Goal: Task Accomplishment & Management: Complete application form

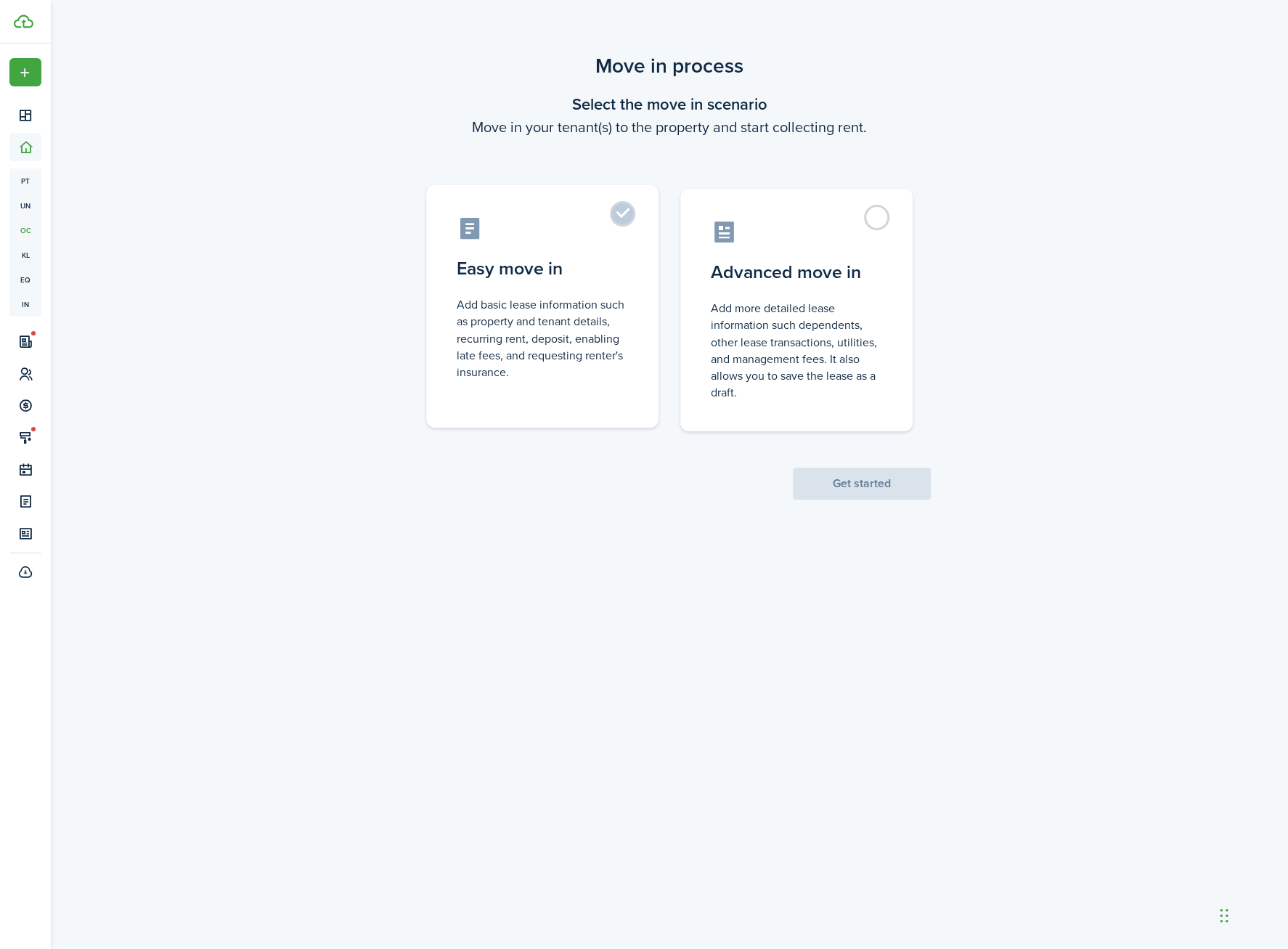
click at [617, 218] on label "Easy move in Add basic lease information such as property and tenant details, r…" at bounding box center [542, 306] width 233 height 243
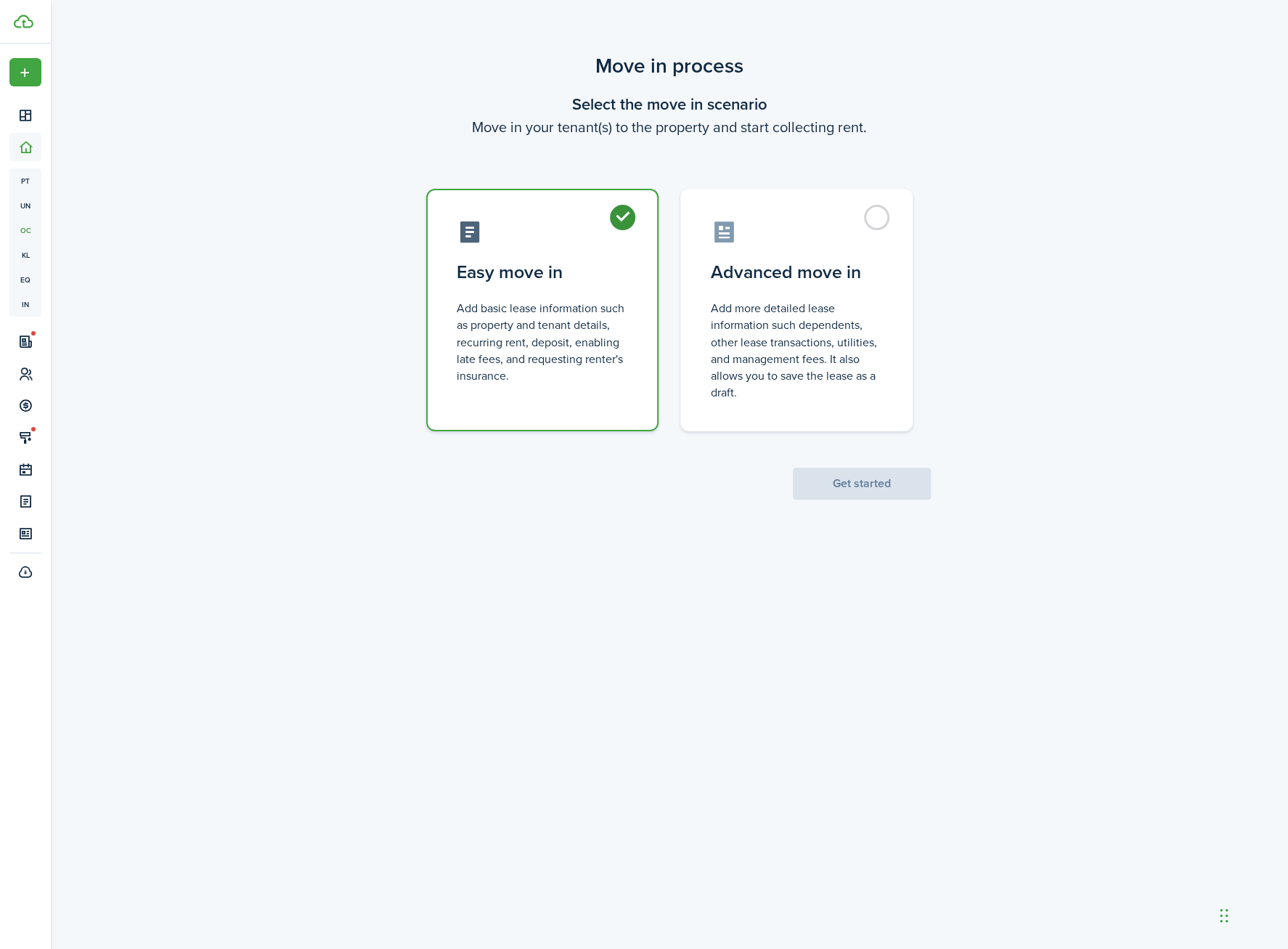
radio input "true"
click at [884, 484] on button "Get started" at bounding box center [862, 484] width 138 height 32
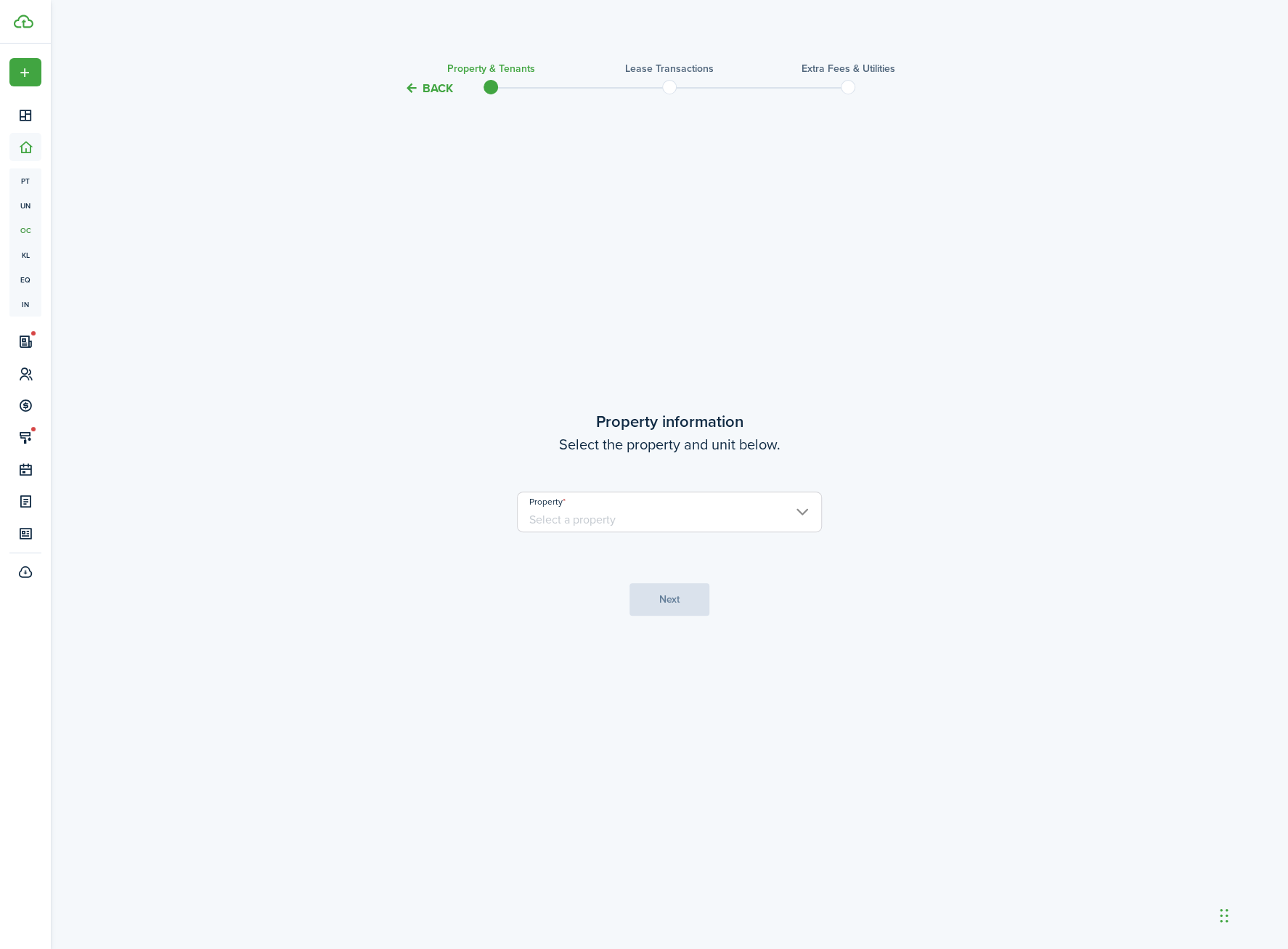
click at [628, 497] on input "Property" at bounding box center [669, 512] width 305 height 41
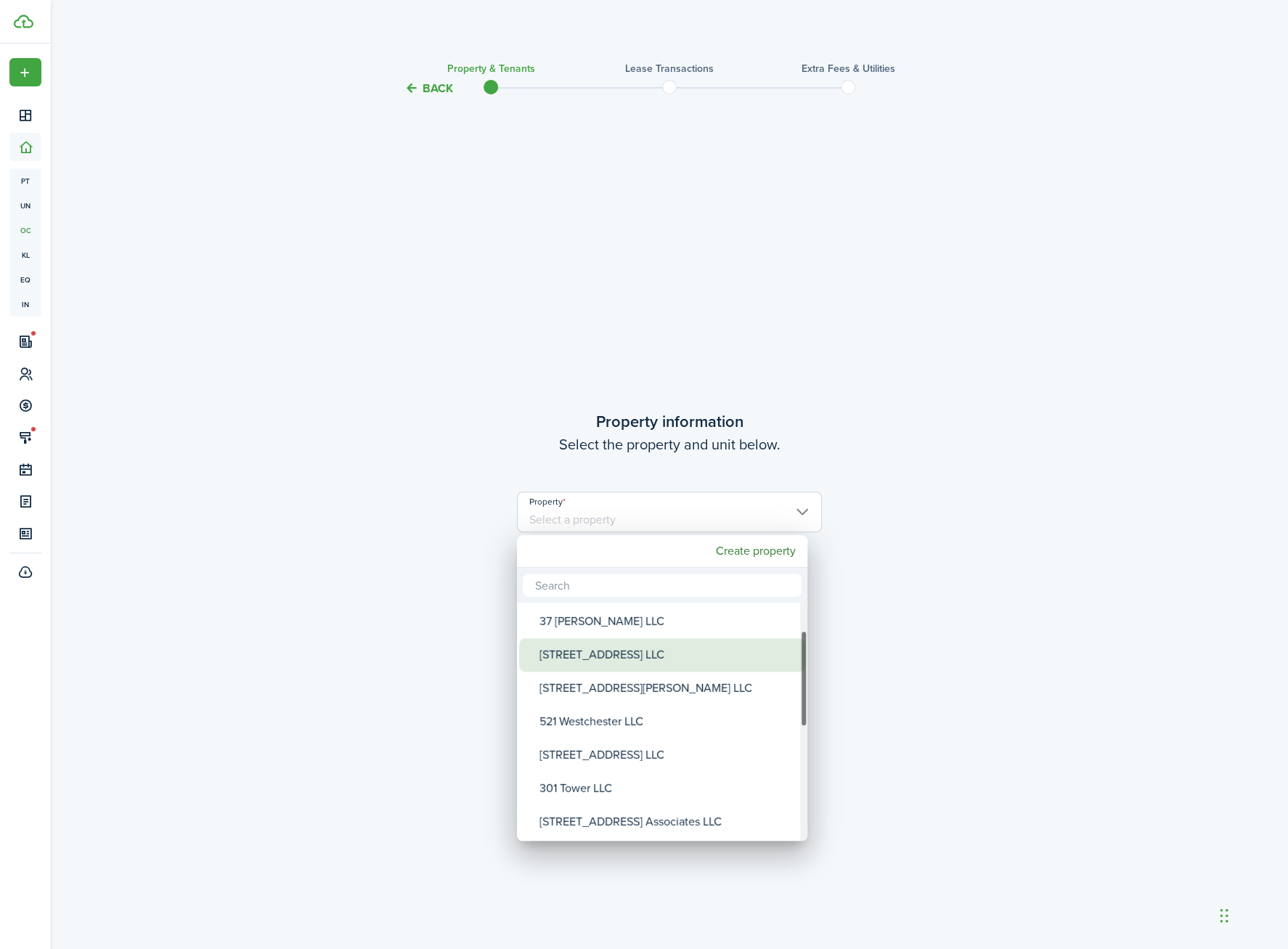
click at [618, 669] on div "[STREET_ADDRESS] LLC" at bounding box center [668, 655] width 257 height 33
type input "[STREET_ADDRESS] LLC"
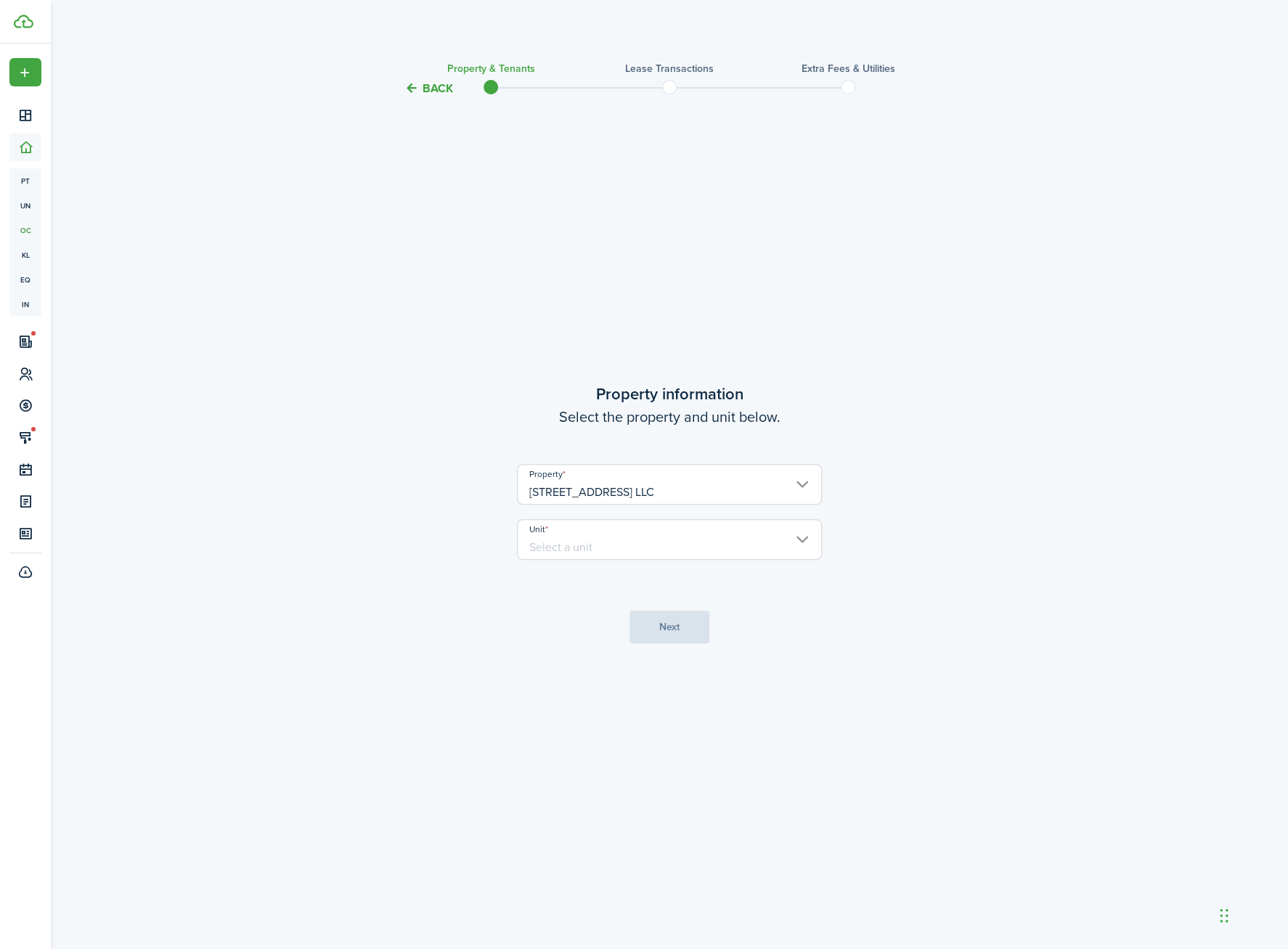
click at [589, 522] on input "Unit" at bounding box center [669, 540] width 305 height 41
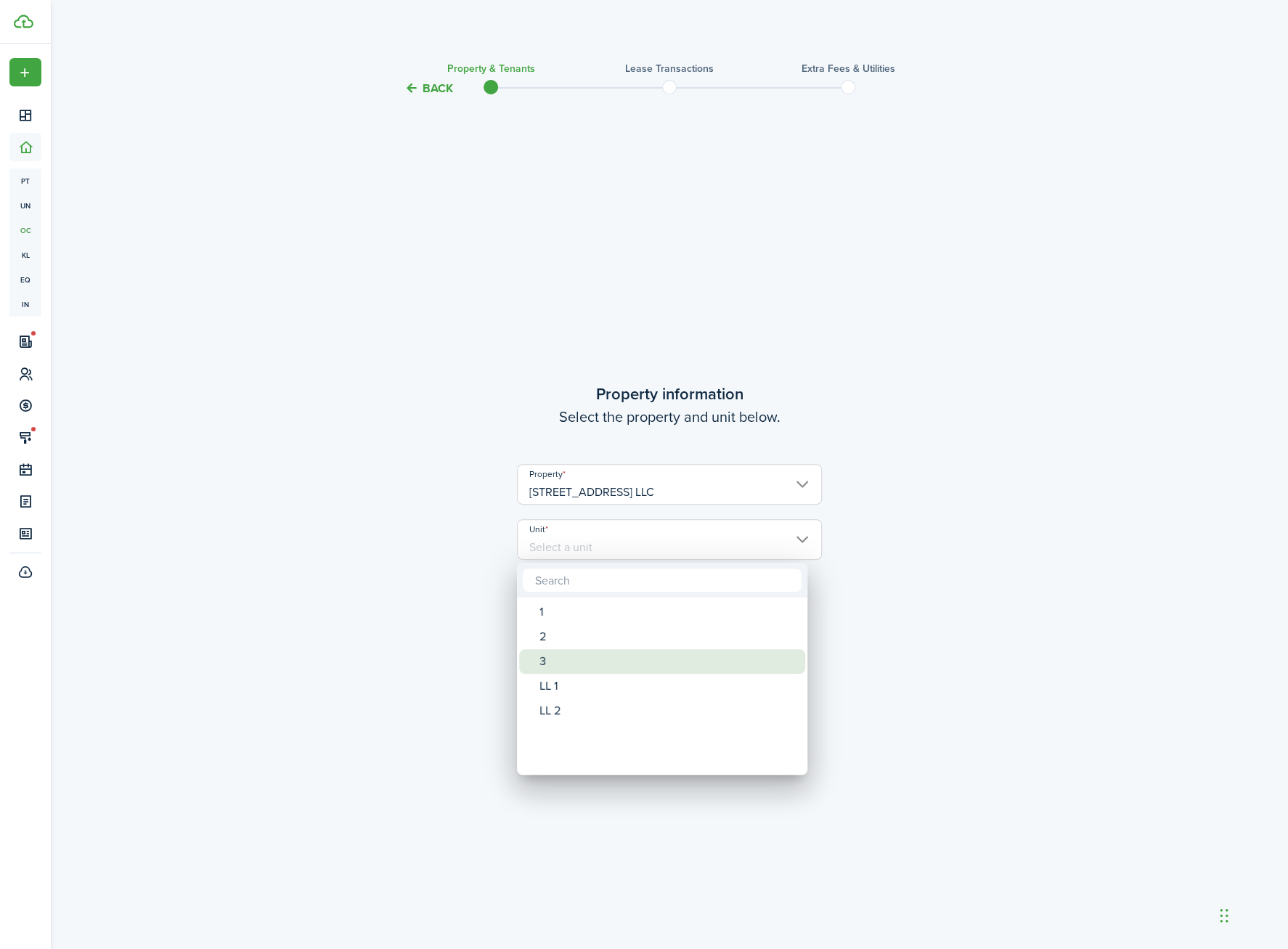
click at [567, 671] on div "3" at bounding box center [668, 661] width 257 height 25
type input "3"
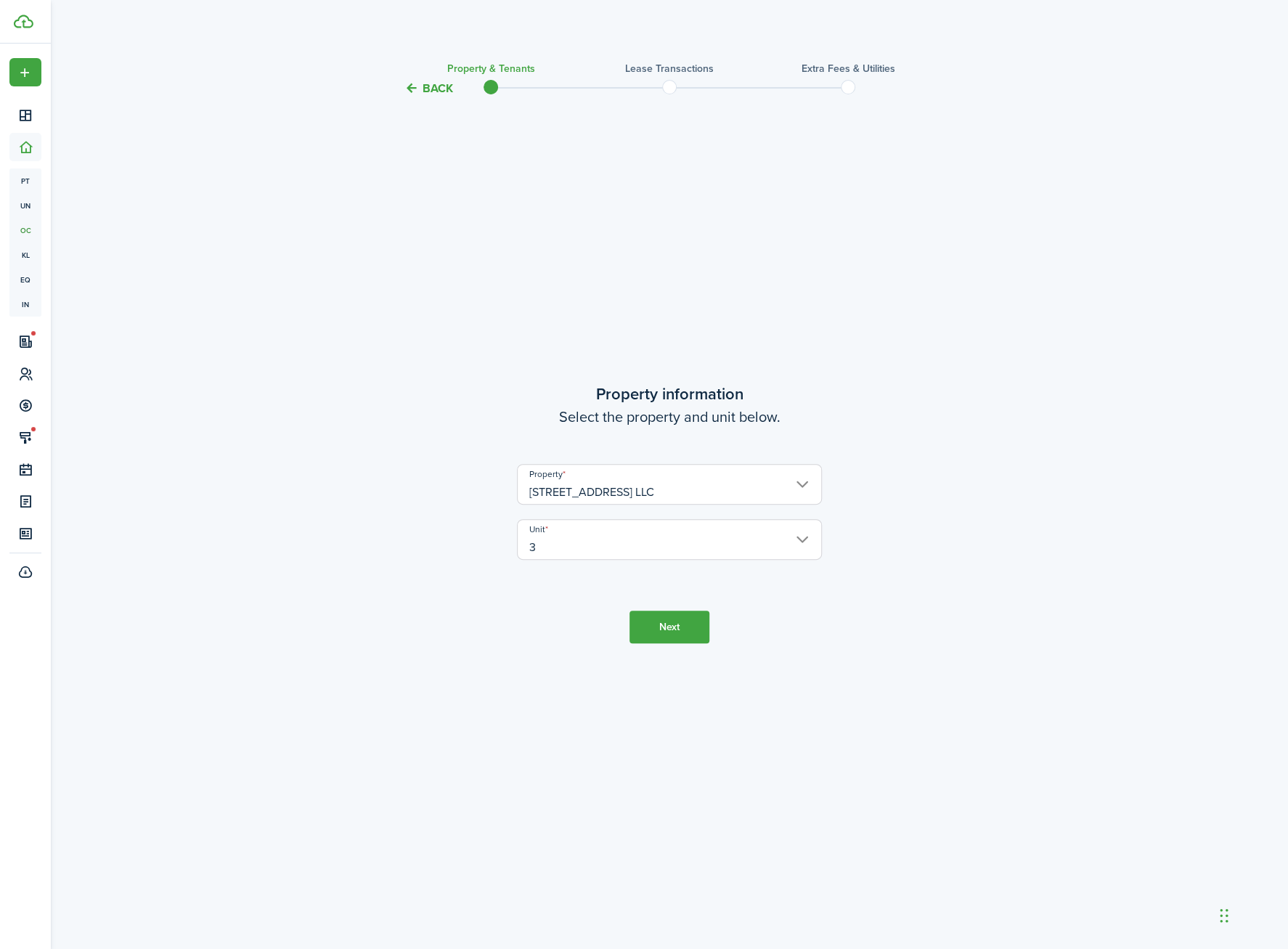
click at [700, 642] on button "Next" at bounding box center [669, 627] width 79 height 33
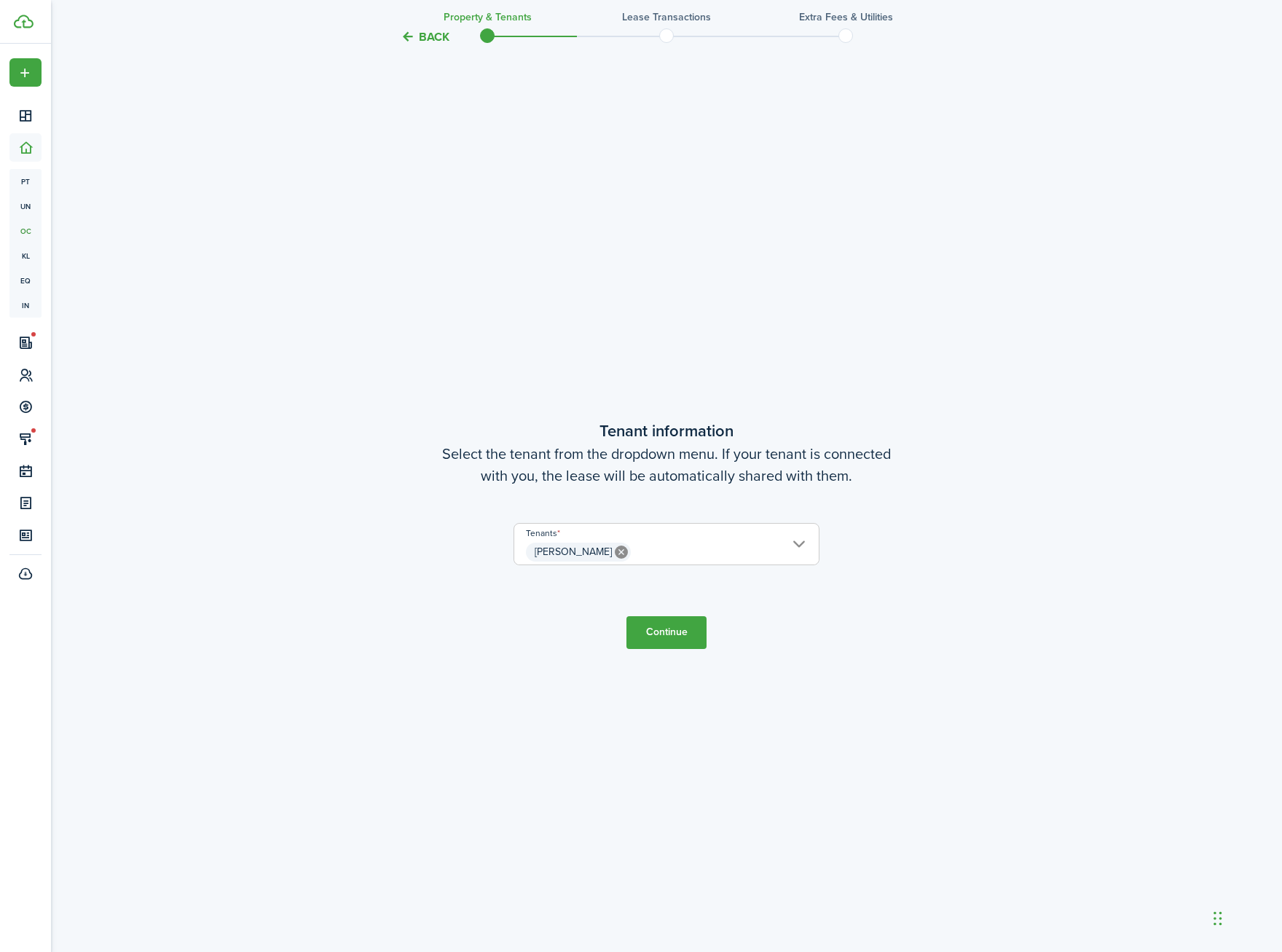
click at [647, 633] on button "Continue" at bounding box center [666, 632] width 80 height 33
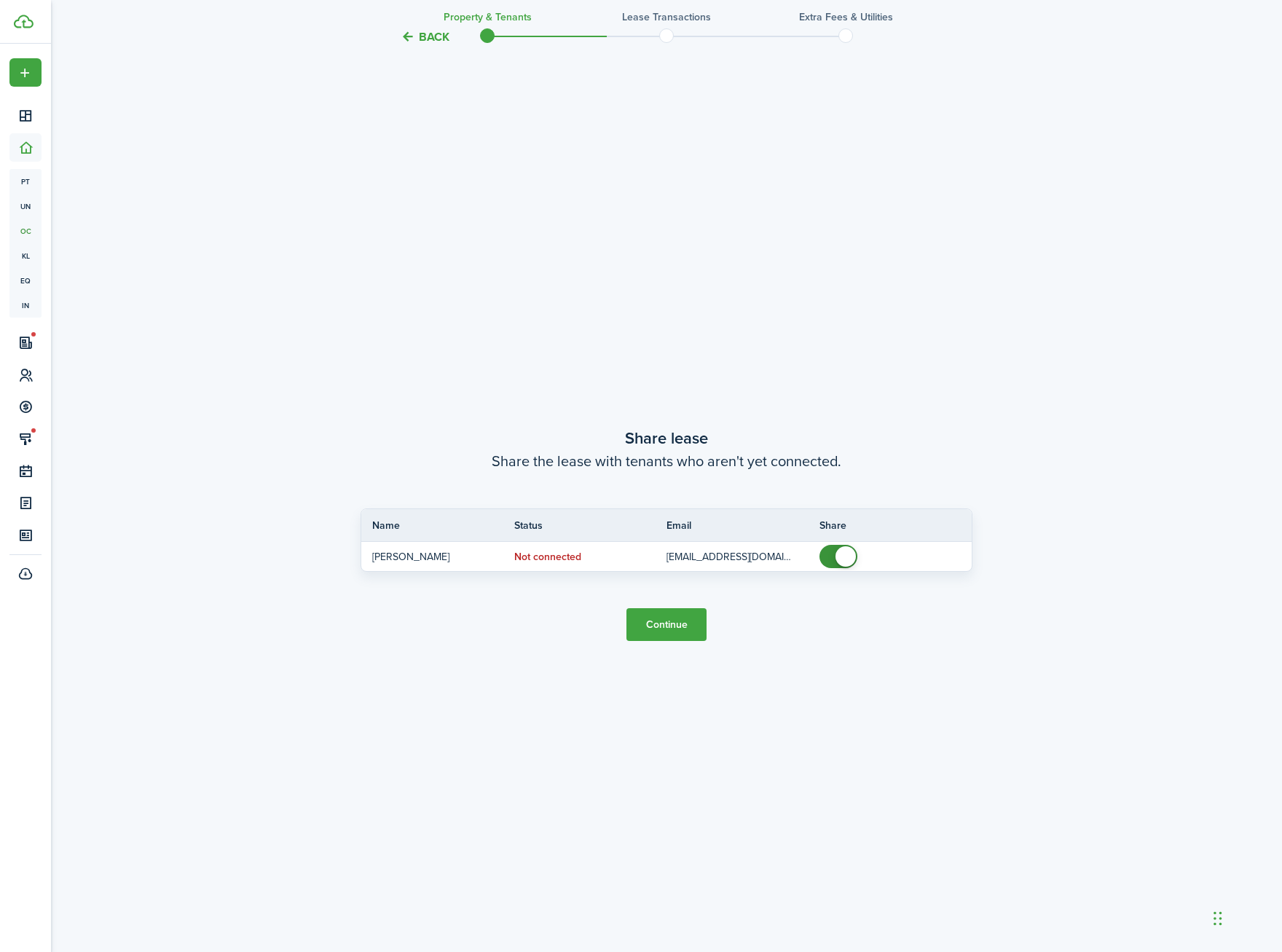
scroll to position [1807, 0]
click at [680, 632] on button "Continue" at bounding box center [666, 624] width 80 height 33
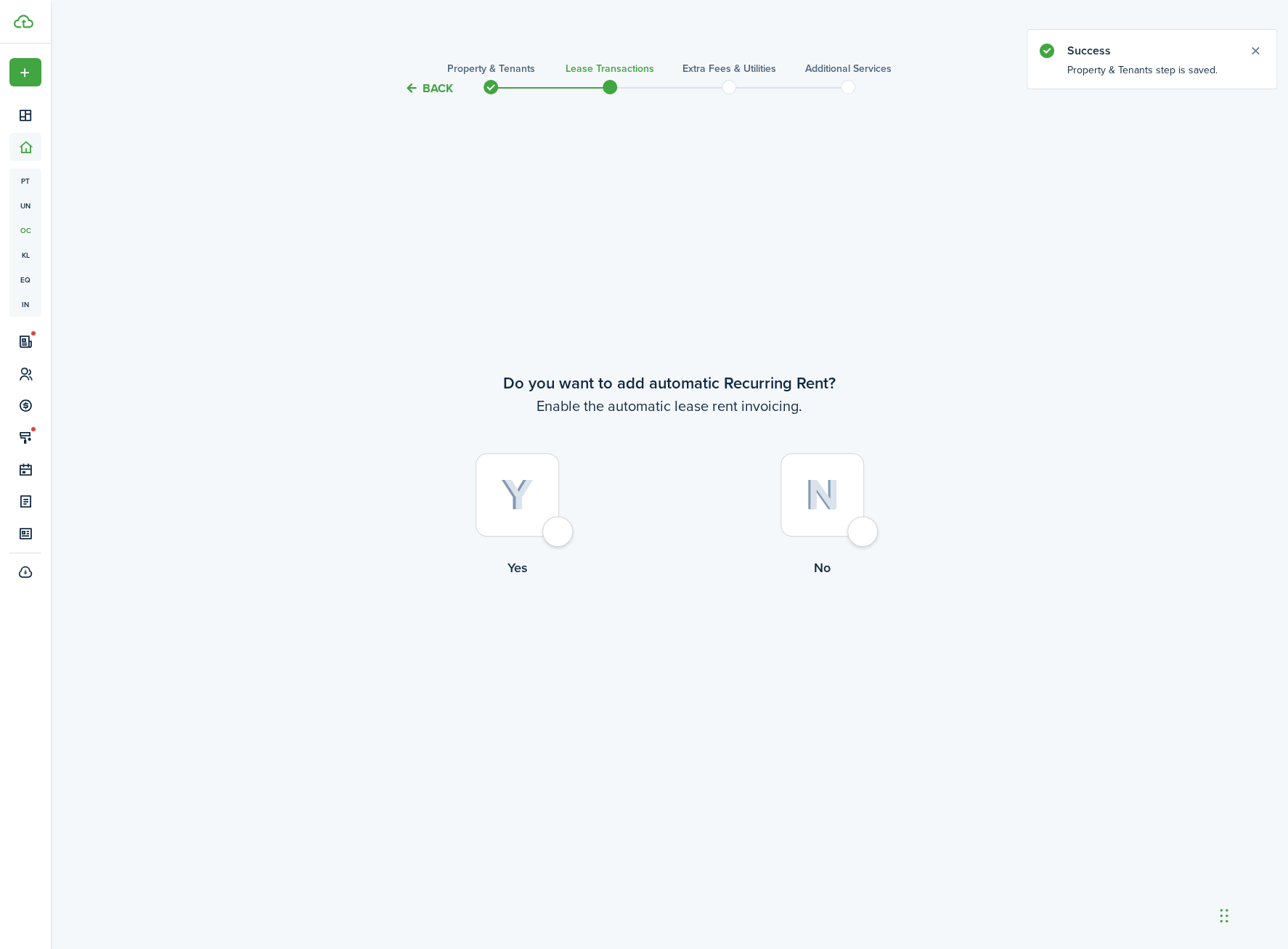
click at [568, 493] on label "Yes" at bounding box center [517, 518] width 305 height 131
radio input "true"
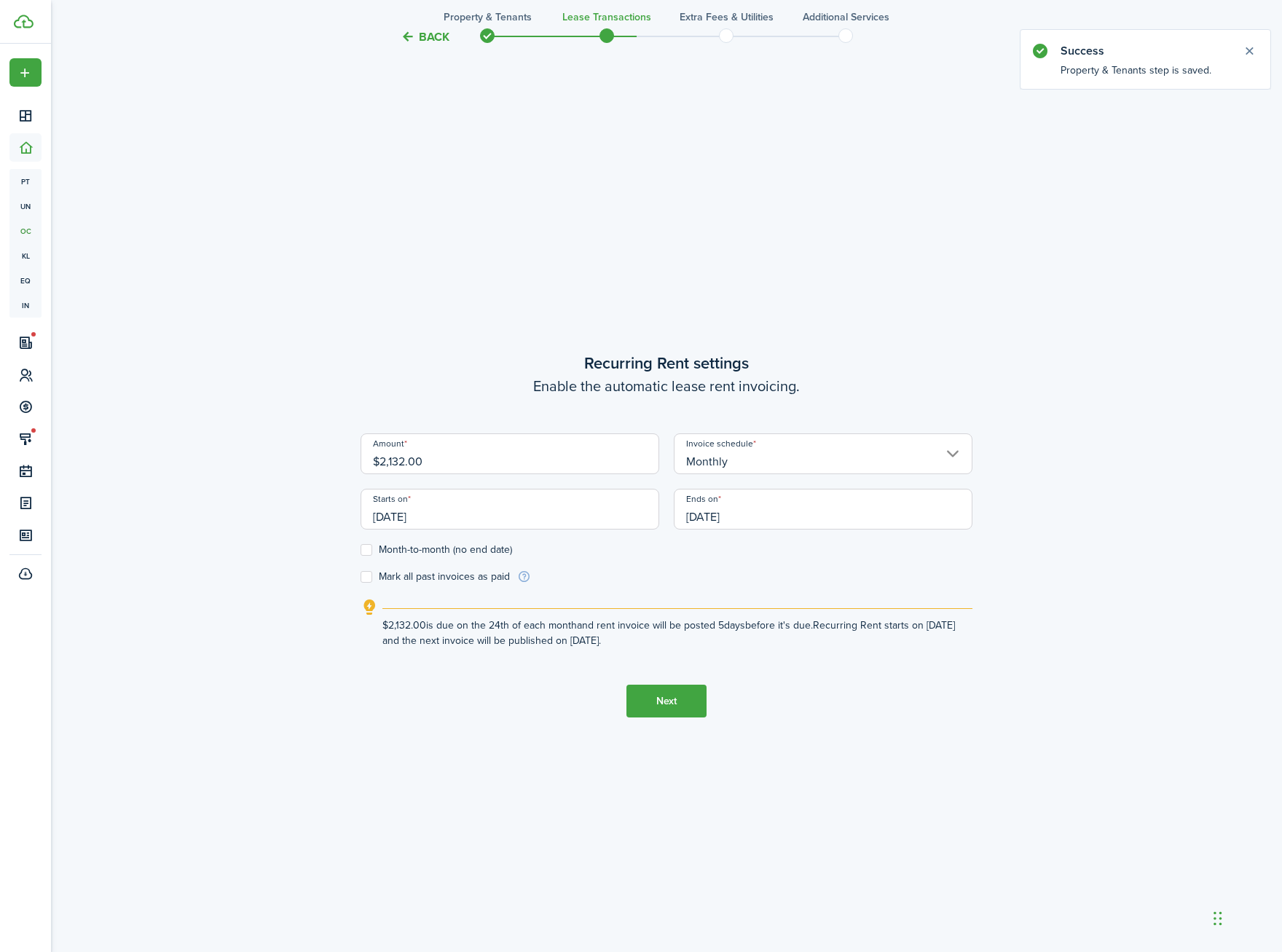
scroll to position [854, 0]
click at [440, 468] on input "$2,132.00" at bounding box center [510, 453] width 299 height 41
click at [412, 514] on input "[DATE]" at bounding box center [510, 508] width 299 height 41
type input "$2,500.00"
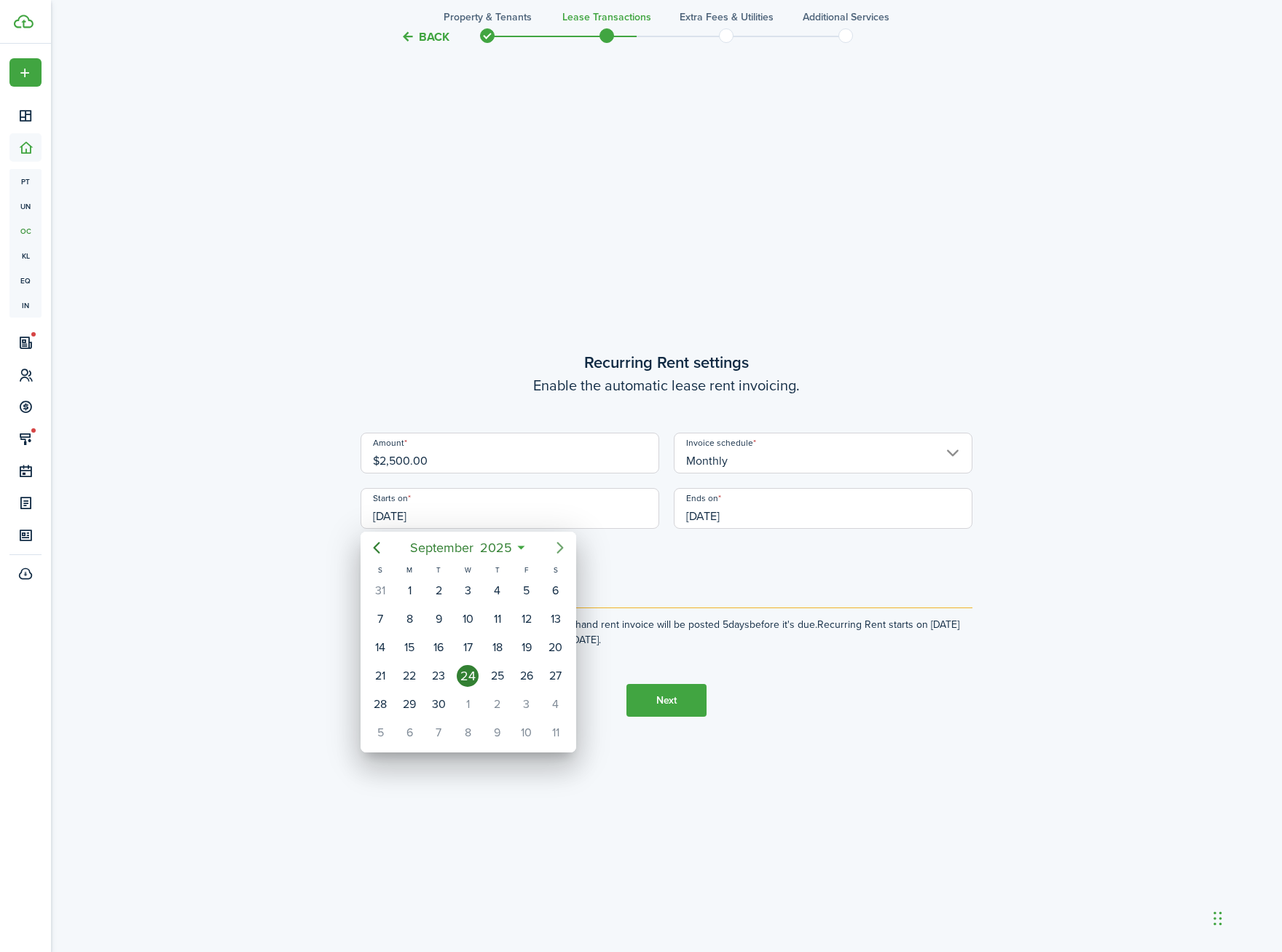
click at [554, 538] on mbsc-button "Next page" at bounding box center [560, 548] width 29 height 29
click at [467, 585] on div "1" at bounding box center [467, 591] width 22 height 22
type input "[DATE]"
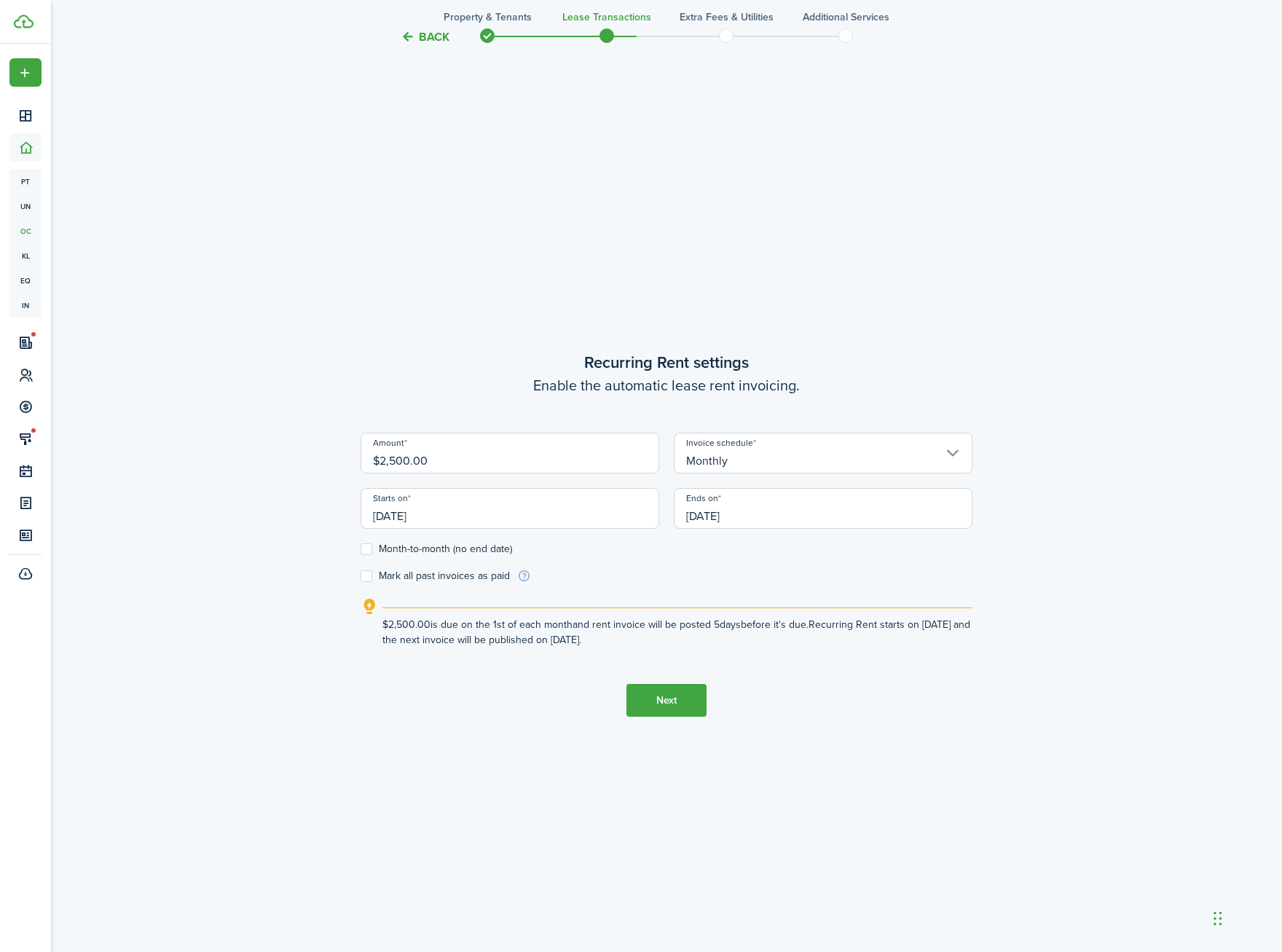
click at [717, 502] on input "[DATE]" at bounding box center [823, 508] width 299 height 41
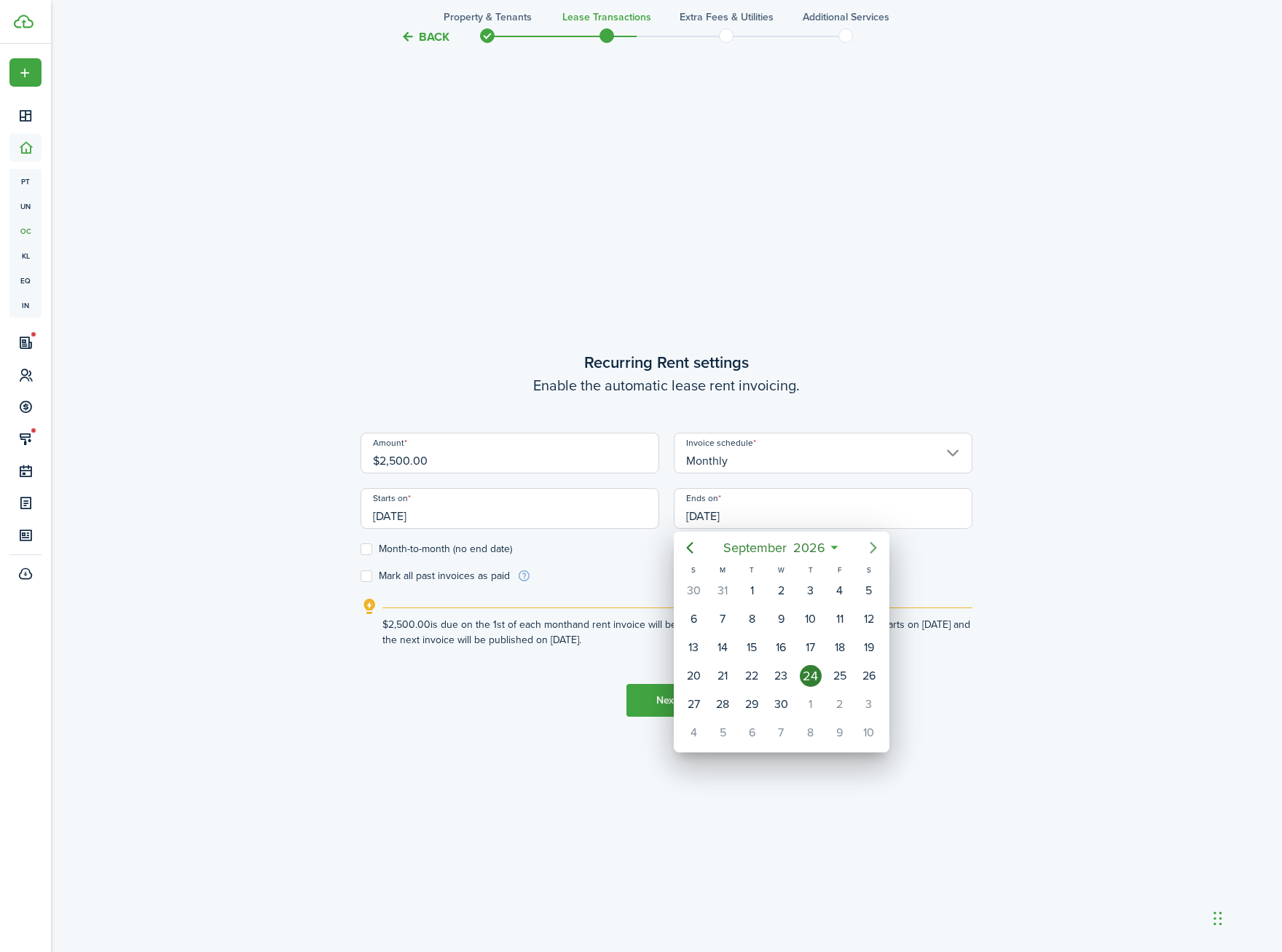
click at [883, 544] on mbsc-button "Next page" at bounding box center [873, 548] width 29 height 29
click at [809, 591] on div "1" at bounding box center [811, 591] width 22 height 22
type input "[DATE]"
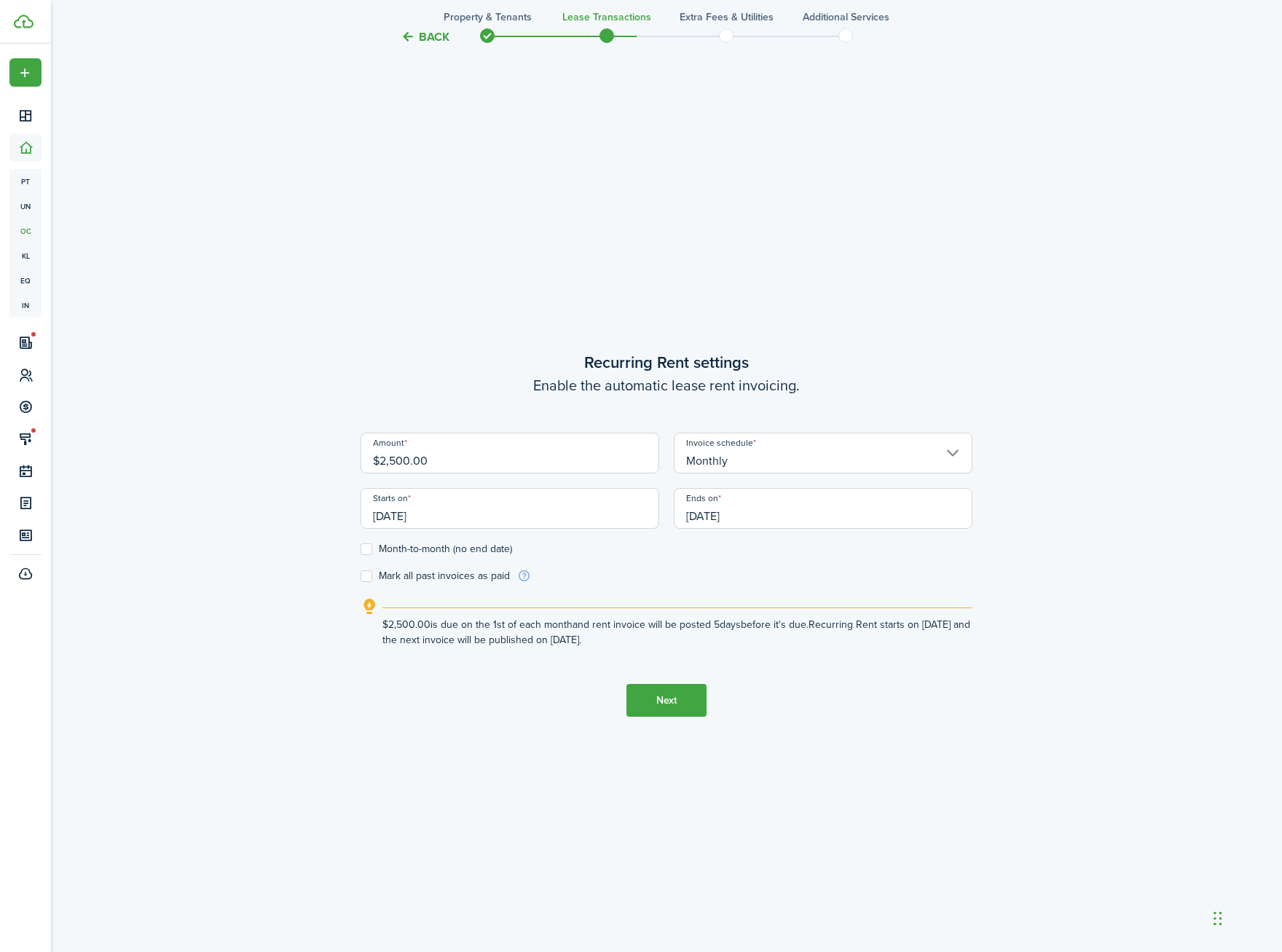
click at [663, 703] on button "Next" at bounding box center [666, 700] width 80 height 33
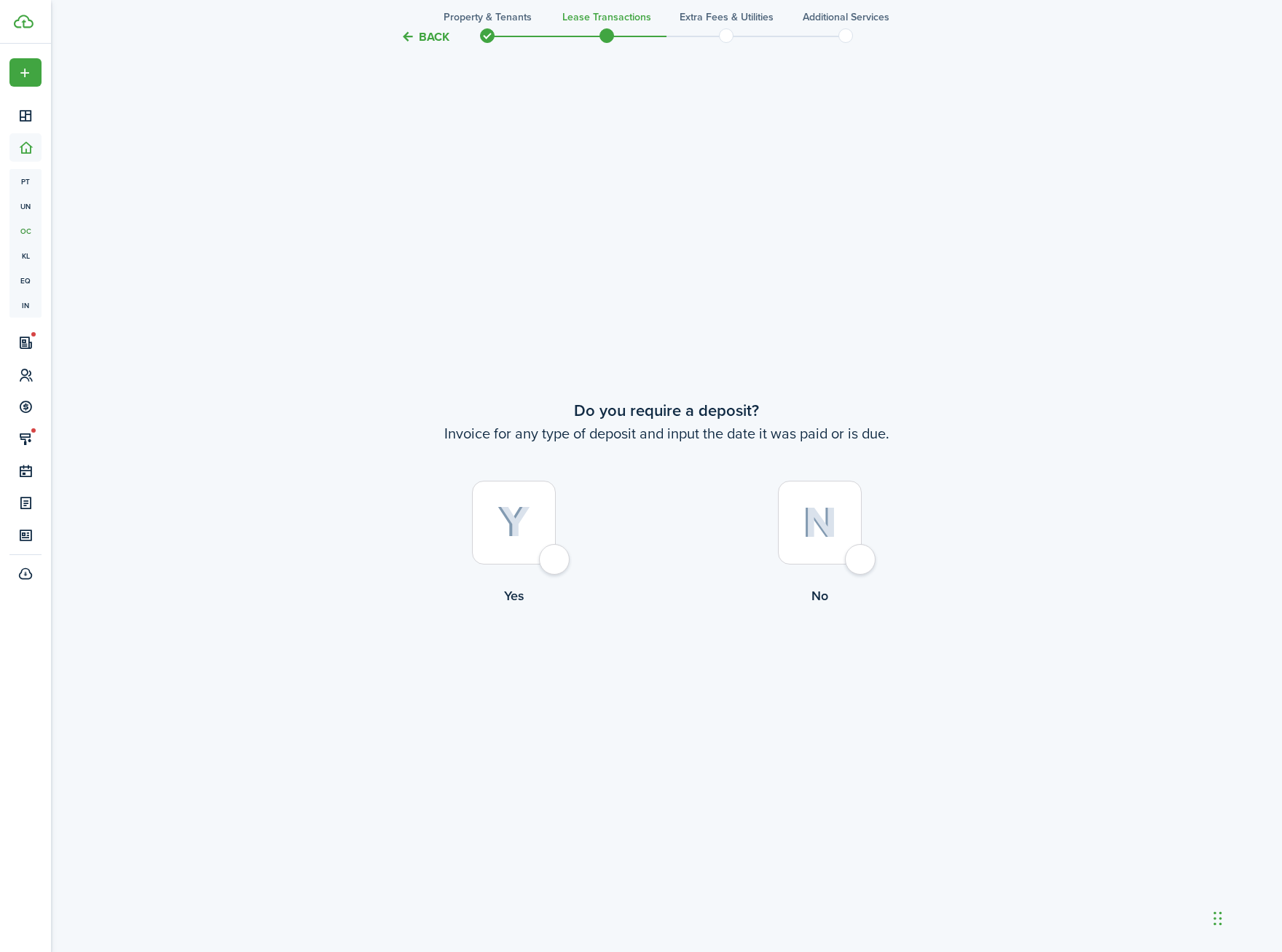
scroll to position [1807, 0]
click at [514, 530] on img at bounding box center [513, 516] width 33 height 32
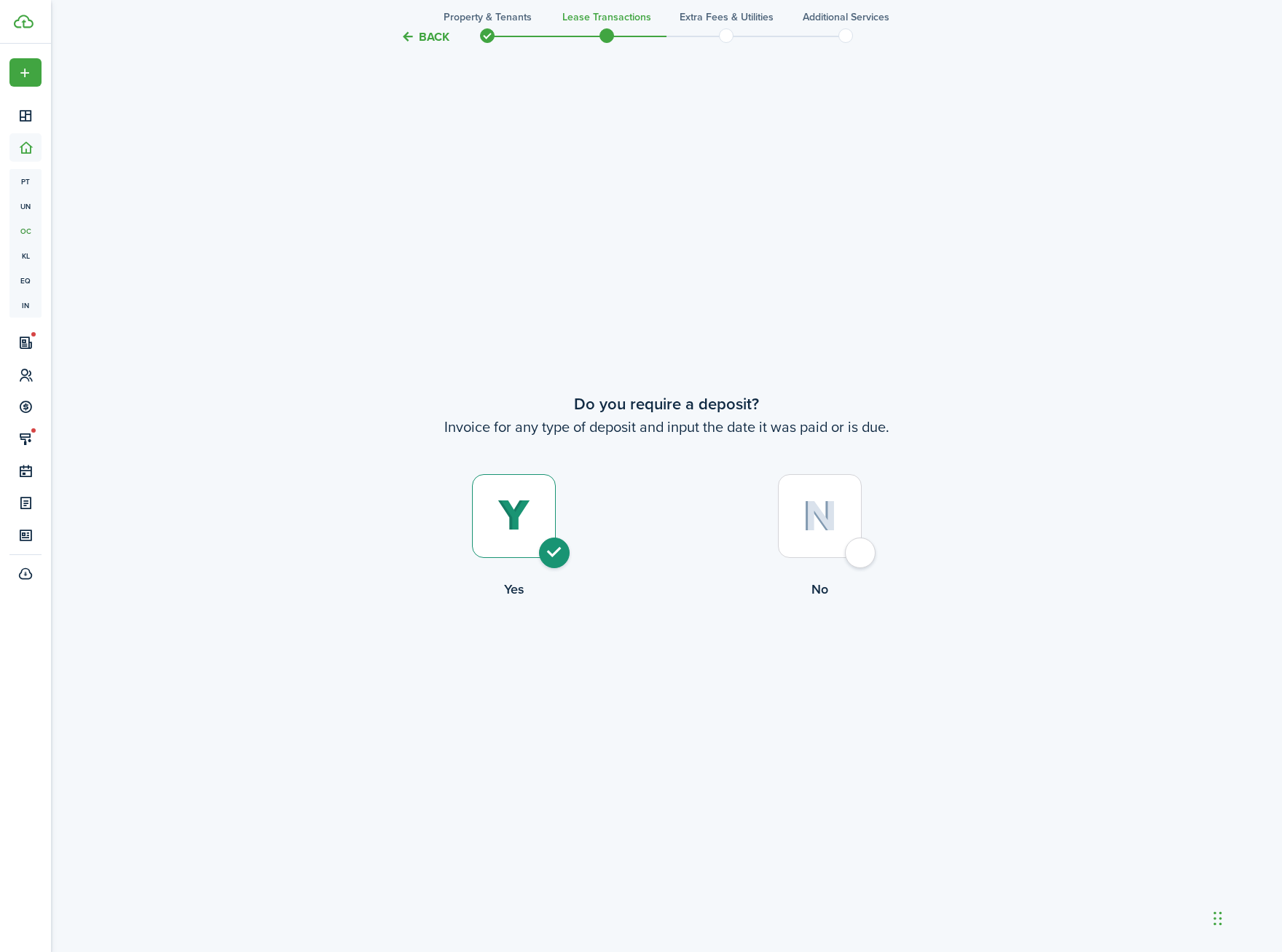
radio input "true"
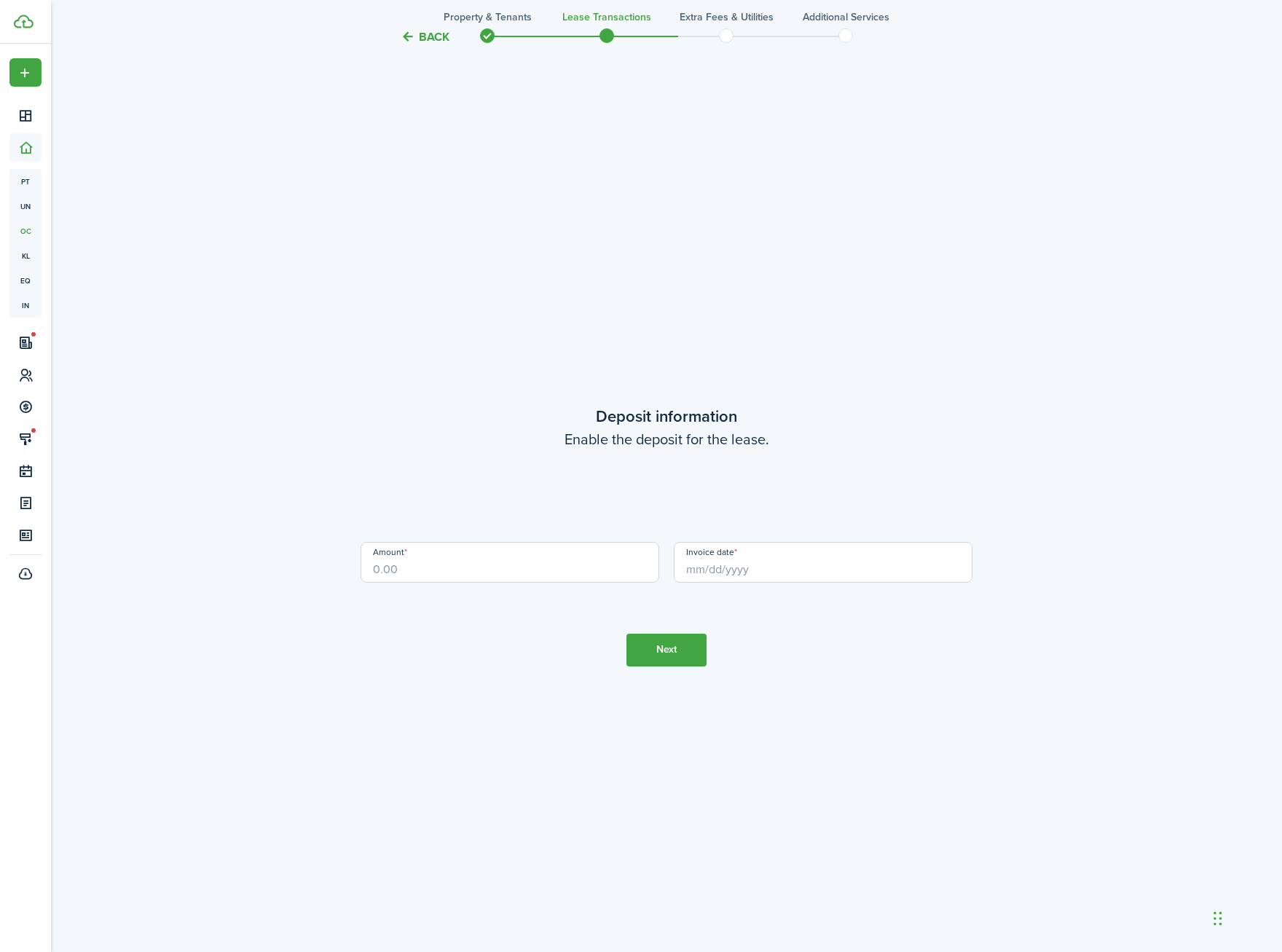
scroll to position [2760, 0]
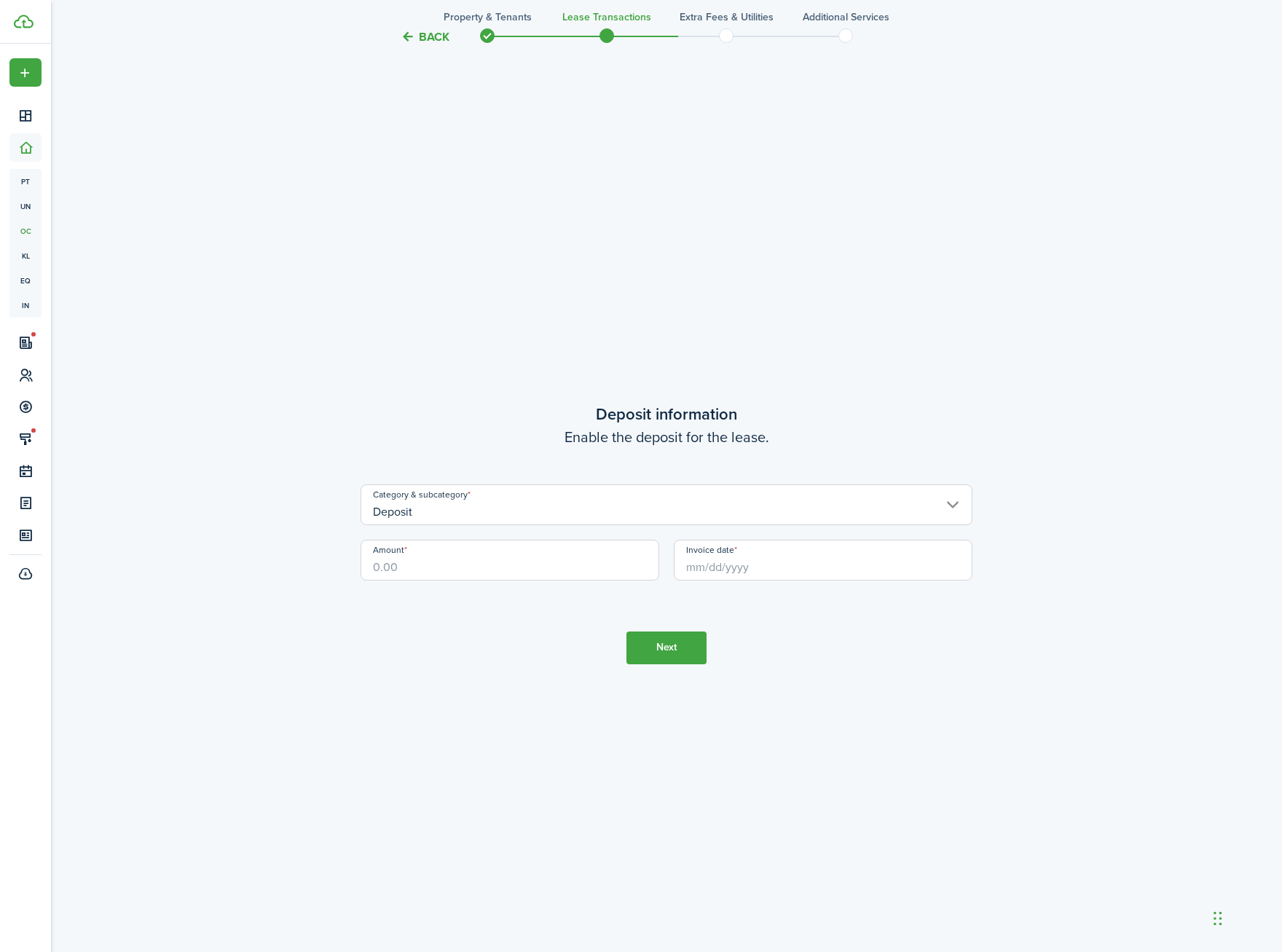
click at [451, 572] on input "Amount" at bounding box center [510, 560] width 299 height 41
click at [737, 564] on input "Invoice date" at bounding box center [823, 560] width 299 height 41
type input "$2,500.00"
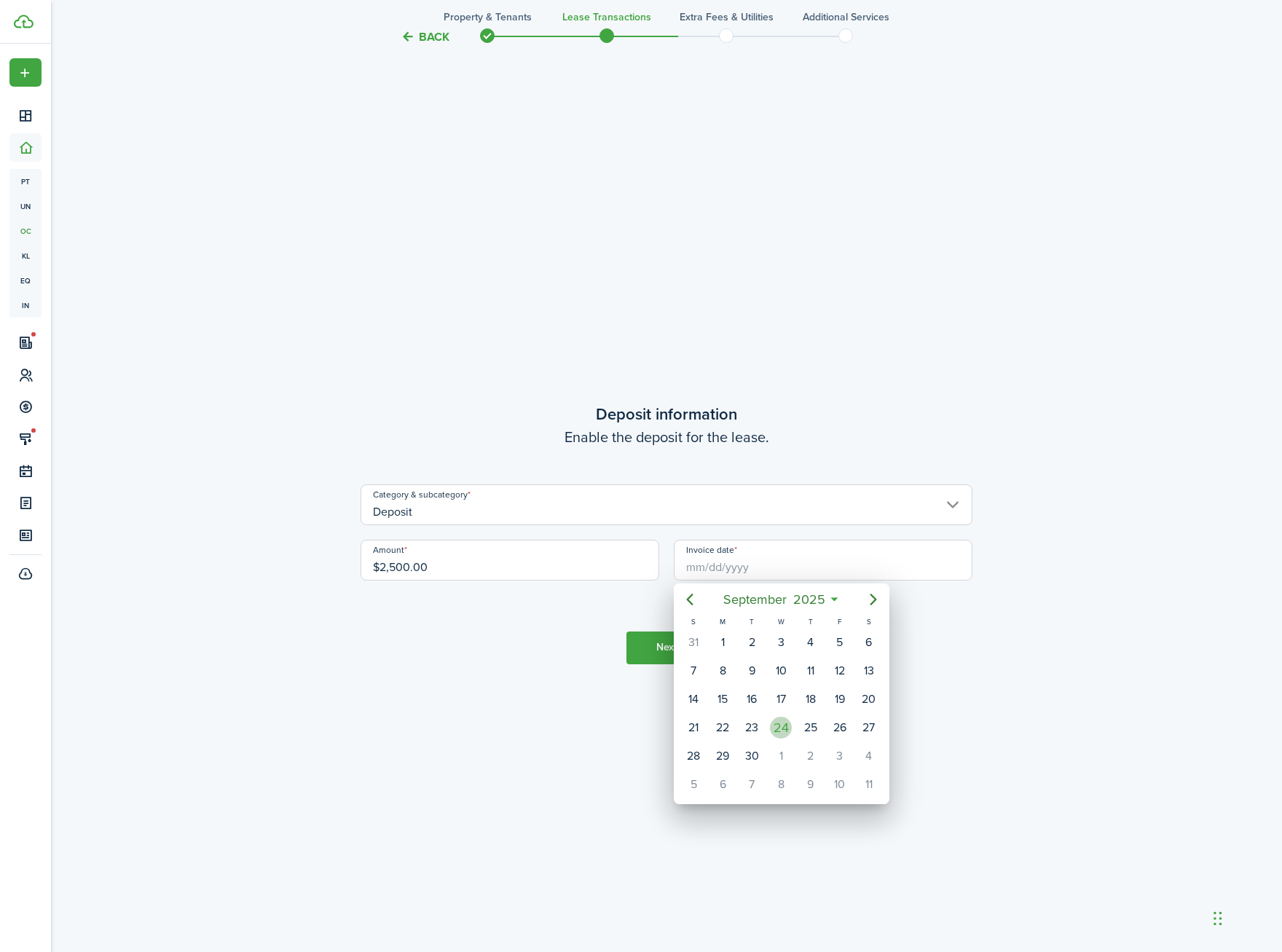
click at [792, 731] on div "24" at bounding box center [781, 728] width 29 height 28
type input "[DATE]"
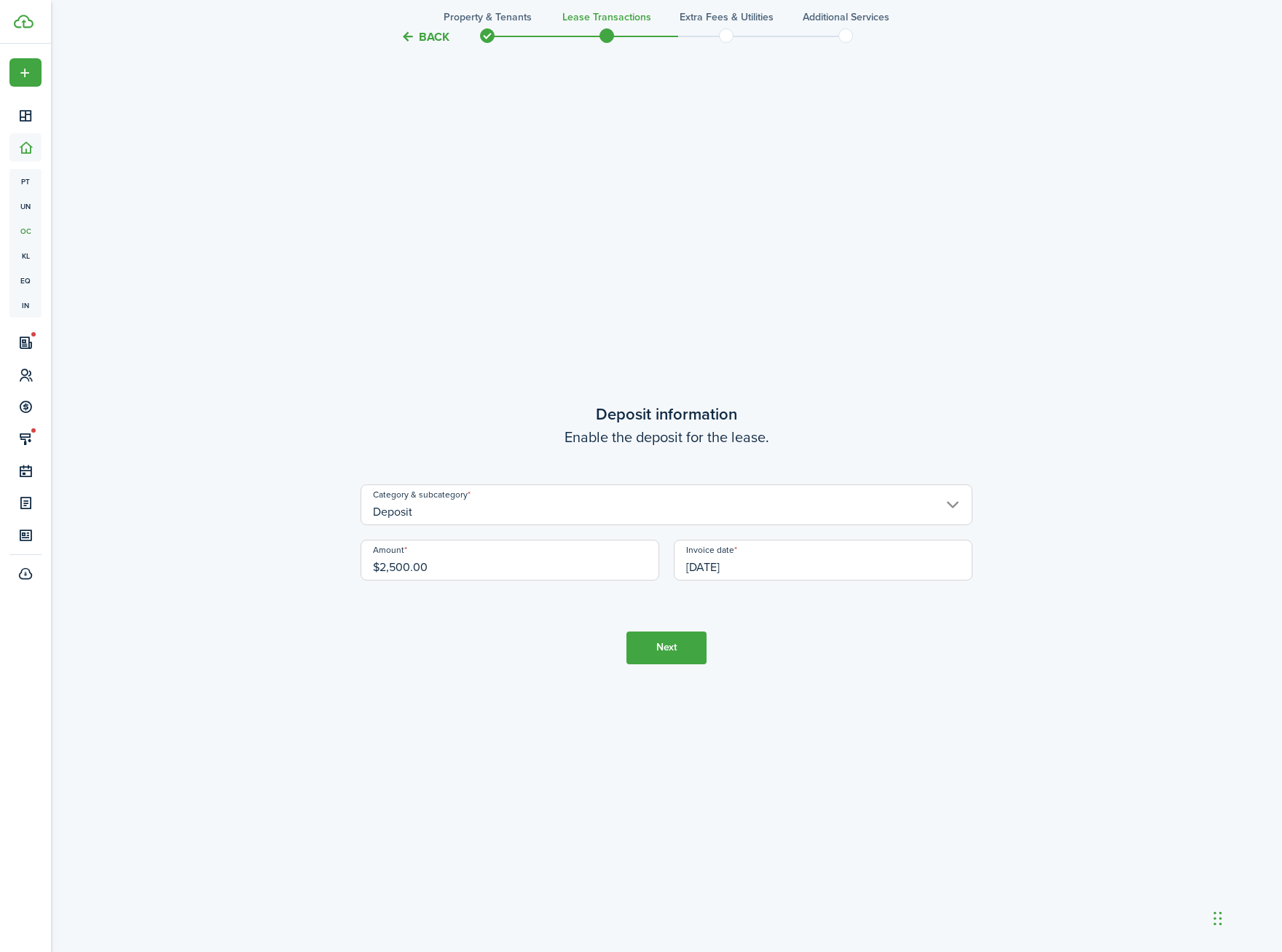
click at [647, 649] on button "Next" at bounding box center [666, 647] width 80 height 33
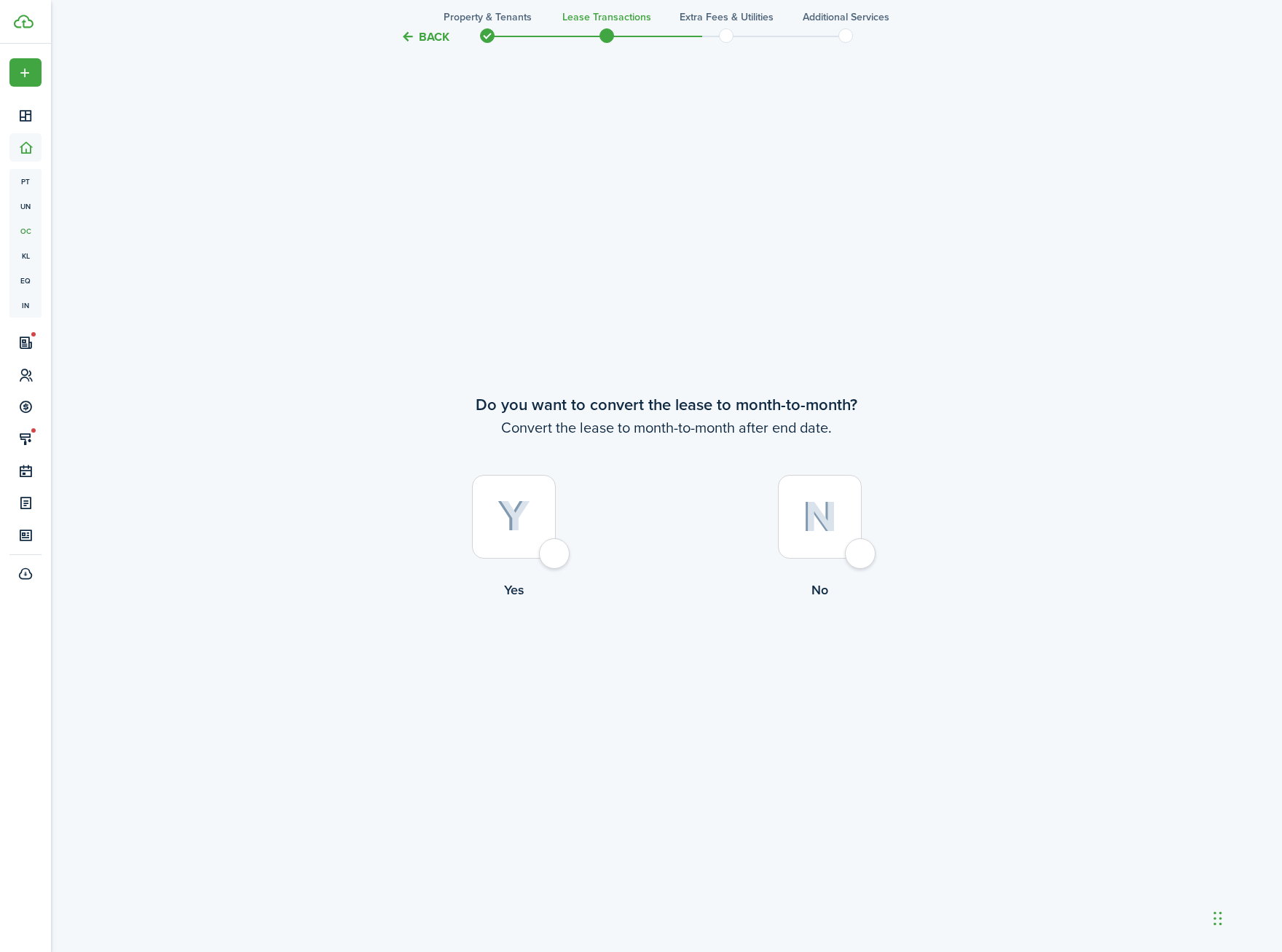
scroll to position [3712, 0]
click at [820, 507] on img at bounding box center [820, 515] width 34 height 31
radio input "true"
click at [709, 659] on tc-wizard-step "Do you want to convert the lease to month-to-month? Convert the lease to month-…" at bounding box center [666, 533] width 612 height 952
click at [696, 657] on button "Continue" at bounding box center [666, 658] width 80 height 33
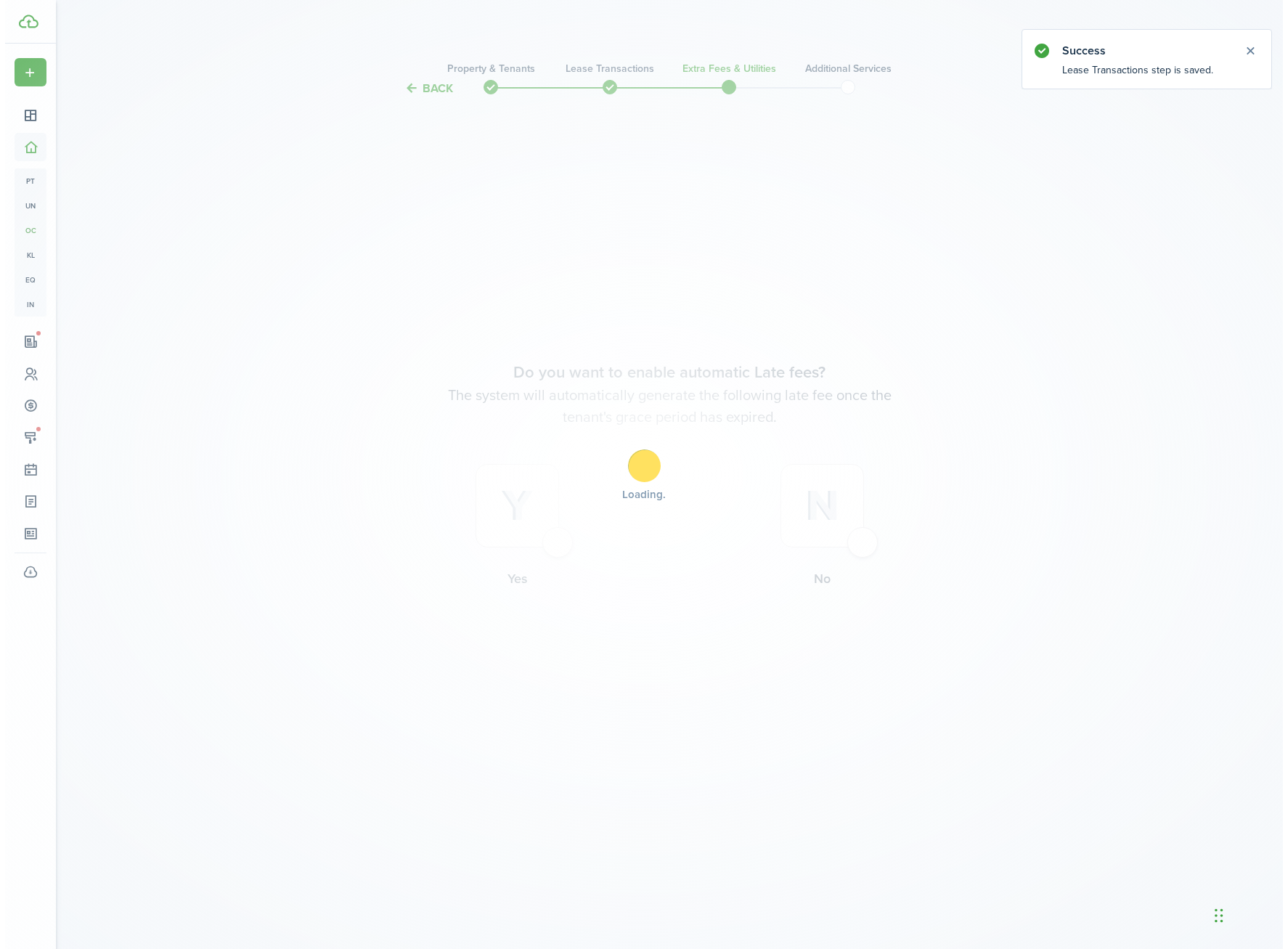
scroll to position [0, 0]
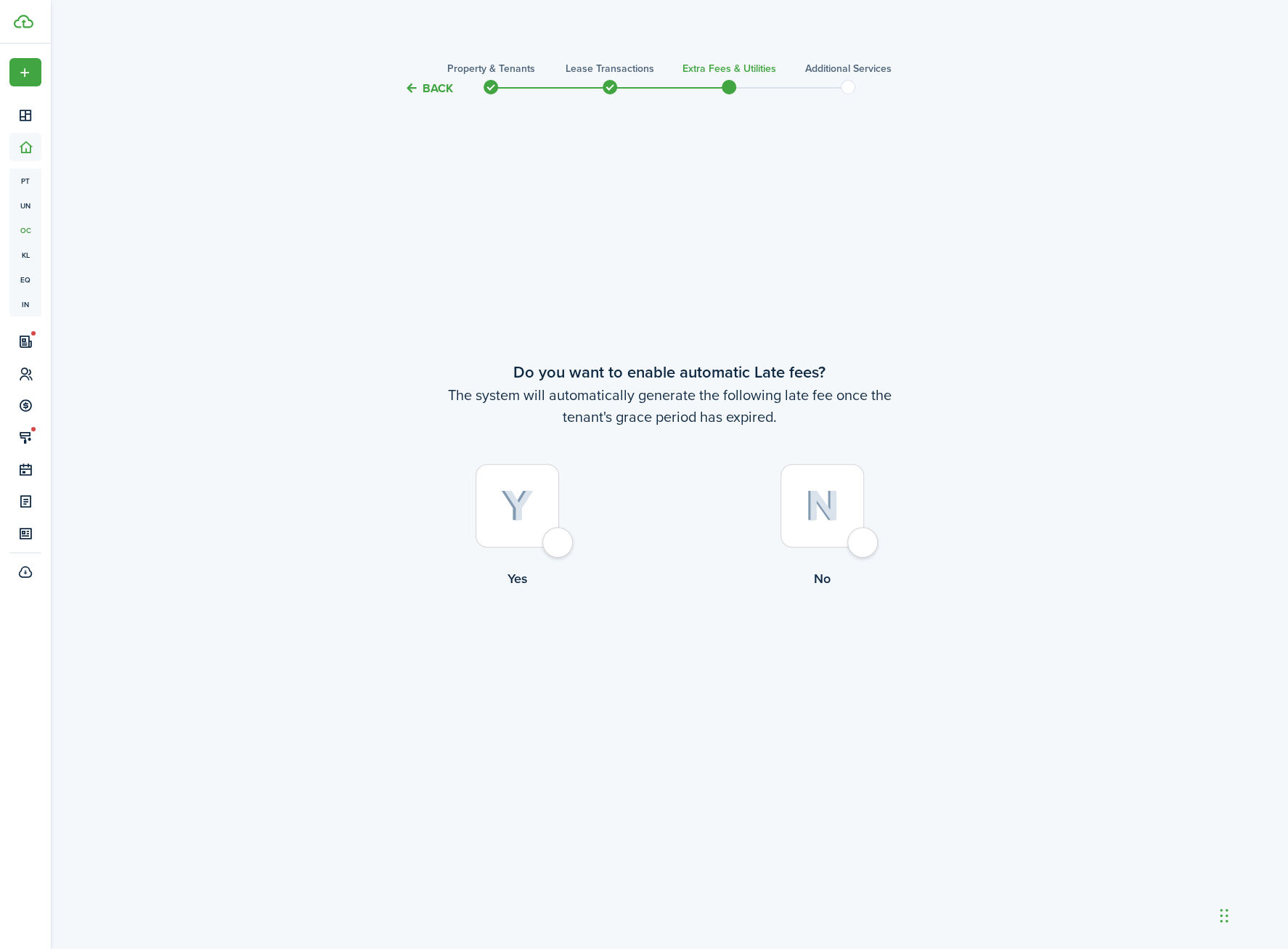
click at [864, 547] on div at bounding box center [822, 506] width 84 height 84
radio input "true"
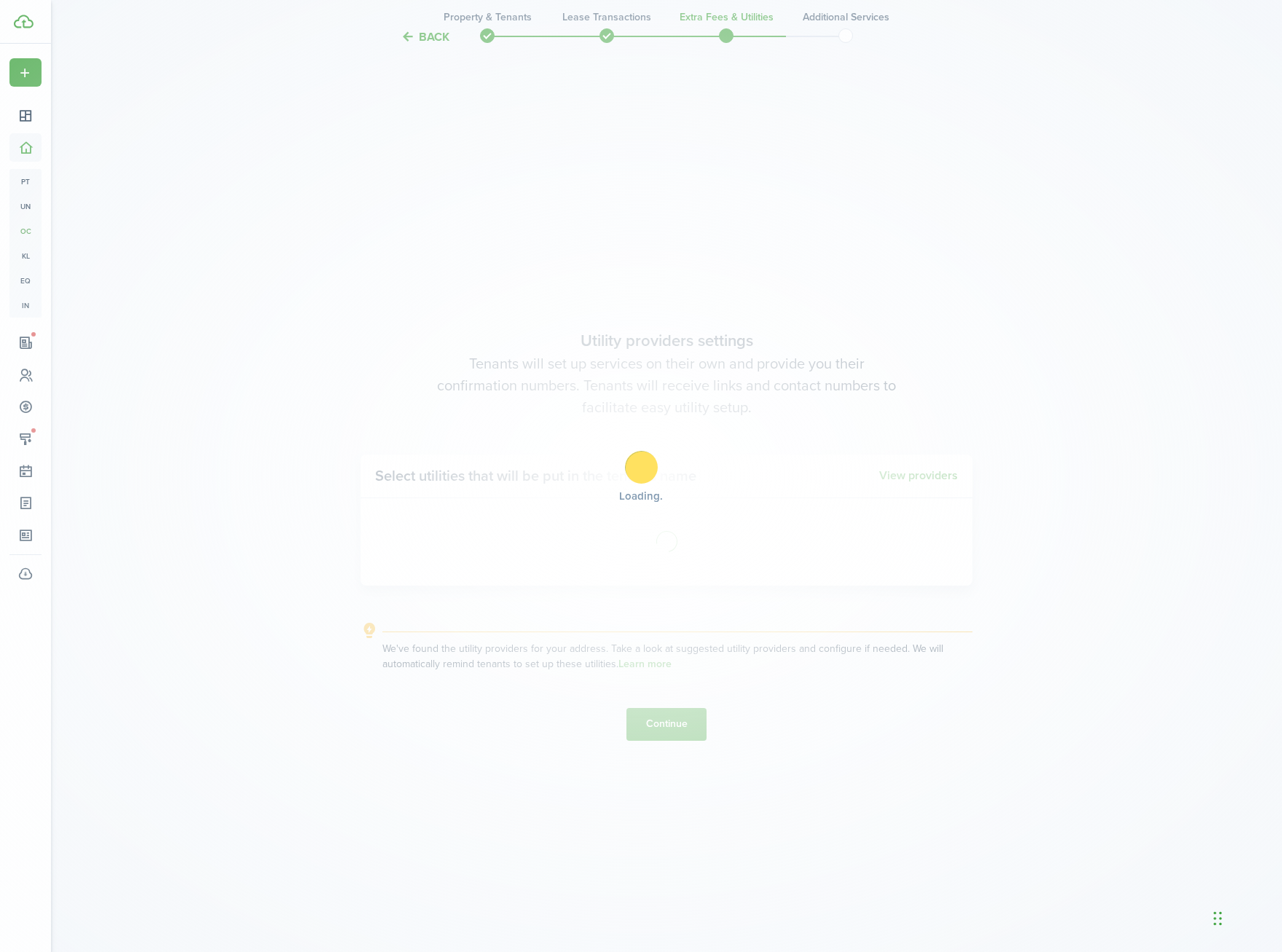
scroll to position [854, 0]
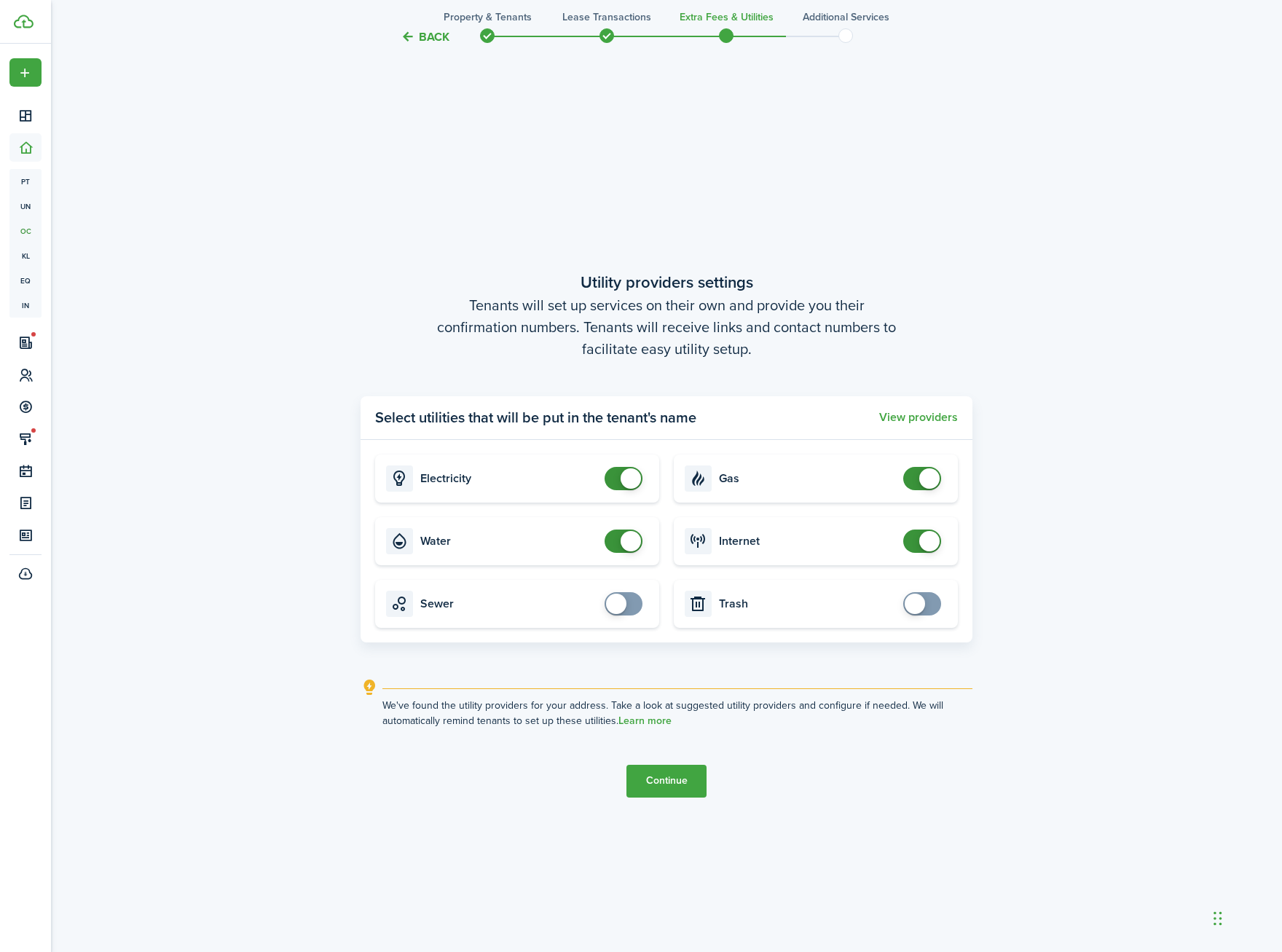
checkbox input "false"
click at [625, 540] on span at bounding box center [631, 541] width 20 height 20
click at [660, 787] on button "Continue" at bounding box center [666, 781] width 80 height 33
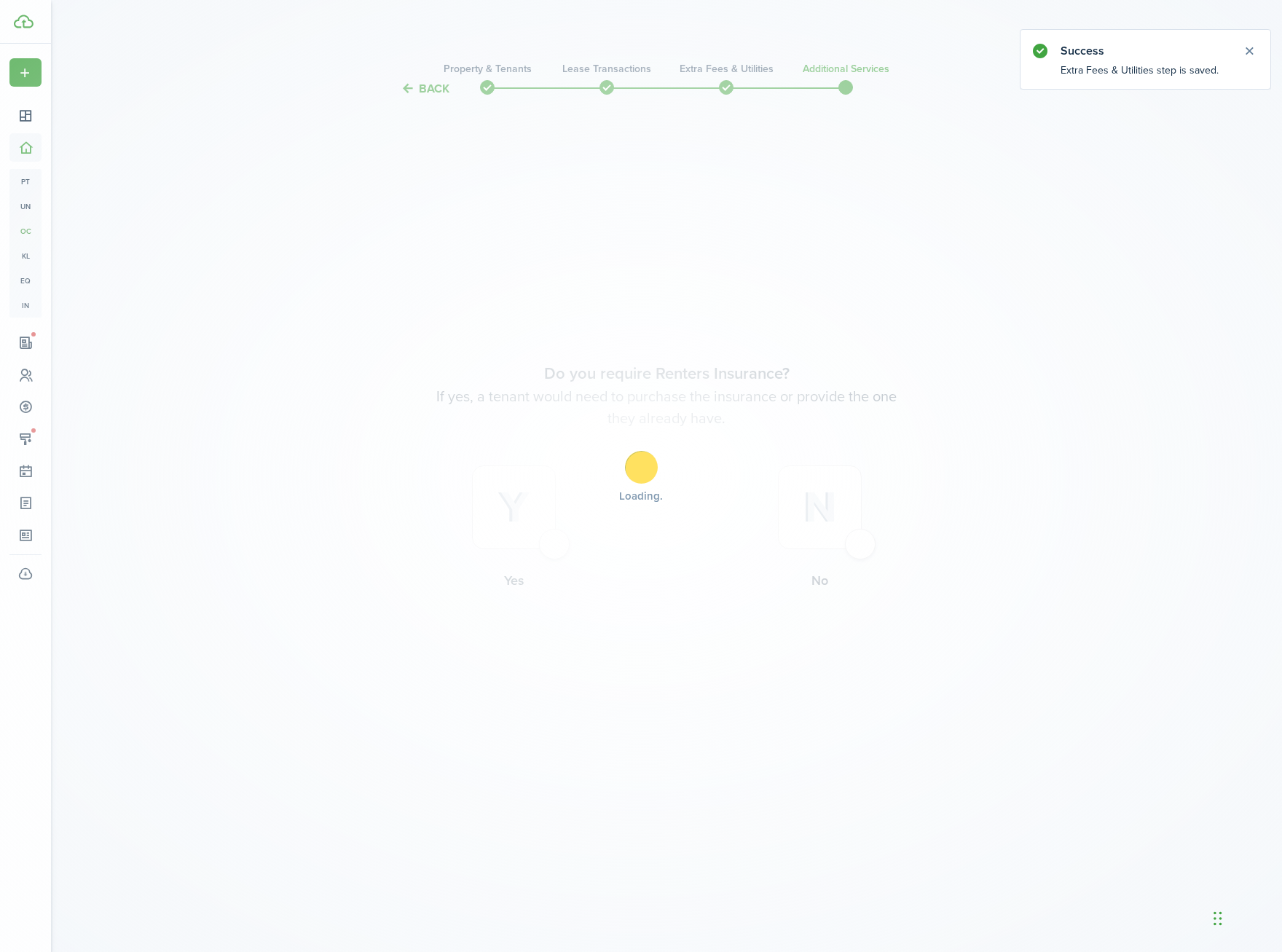
scroll to position [0, 0]
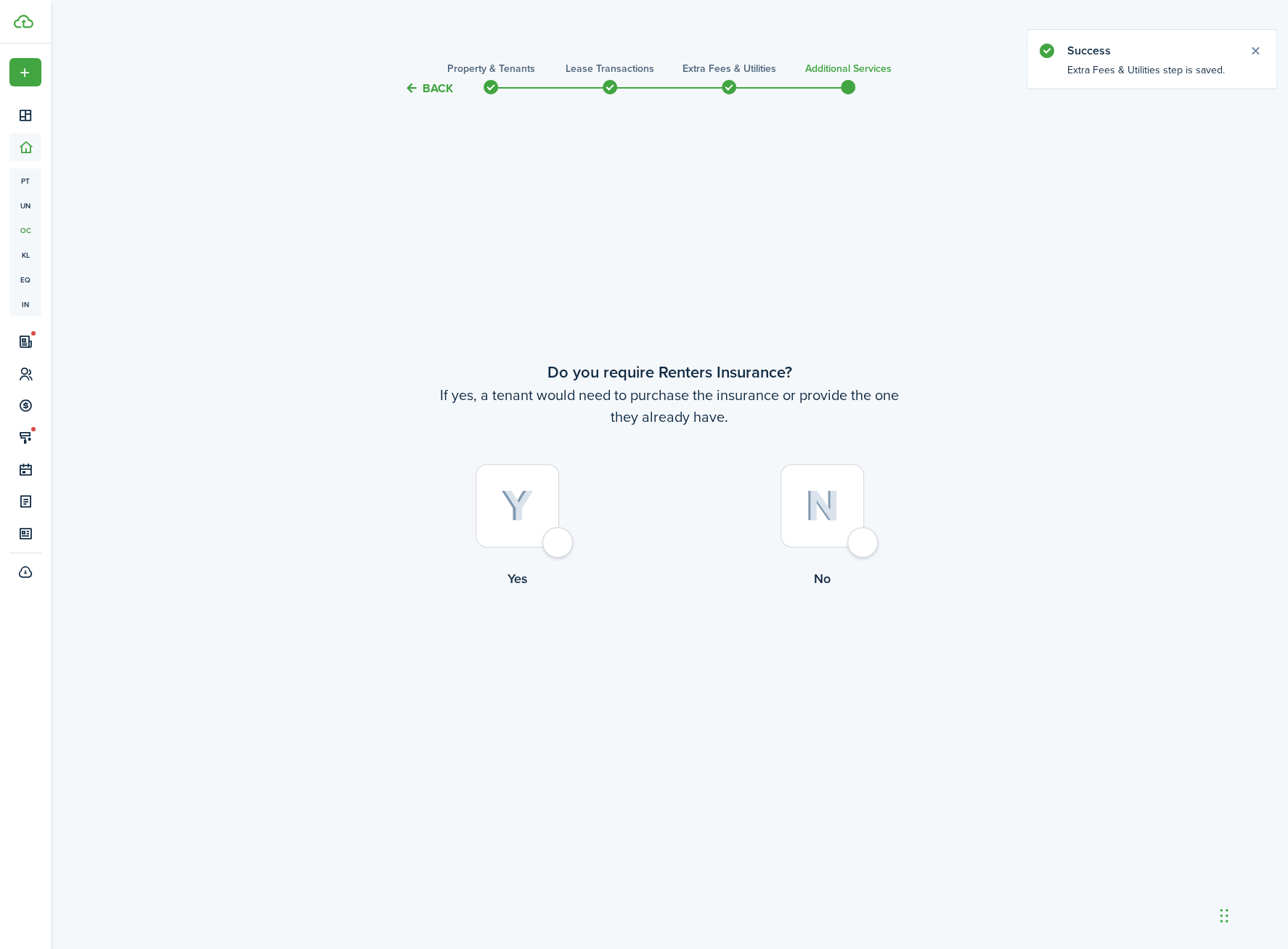
click at [852, 537] on div at bounding box center [822, 506] width 84 height 84
radio input "true"
click at [699, 634] on button "Complete move in" at bounding box center [670, 649] width 107 height 33
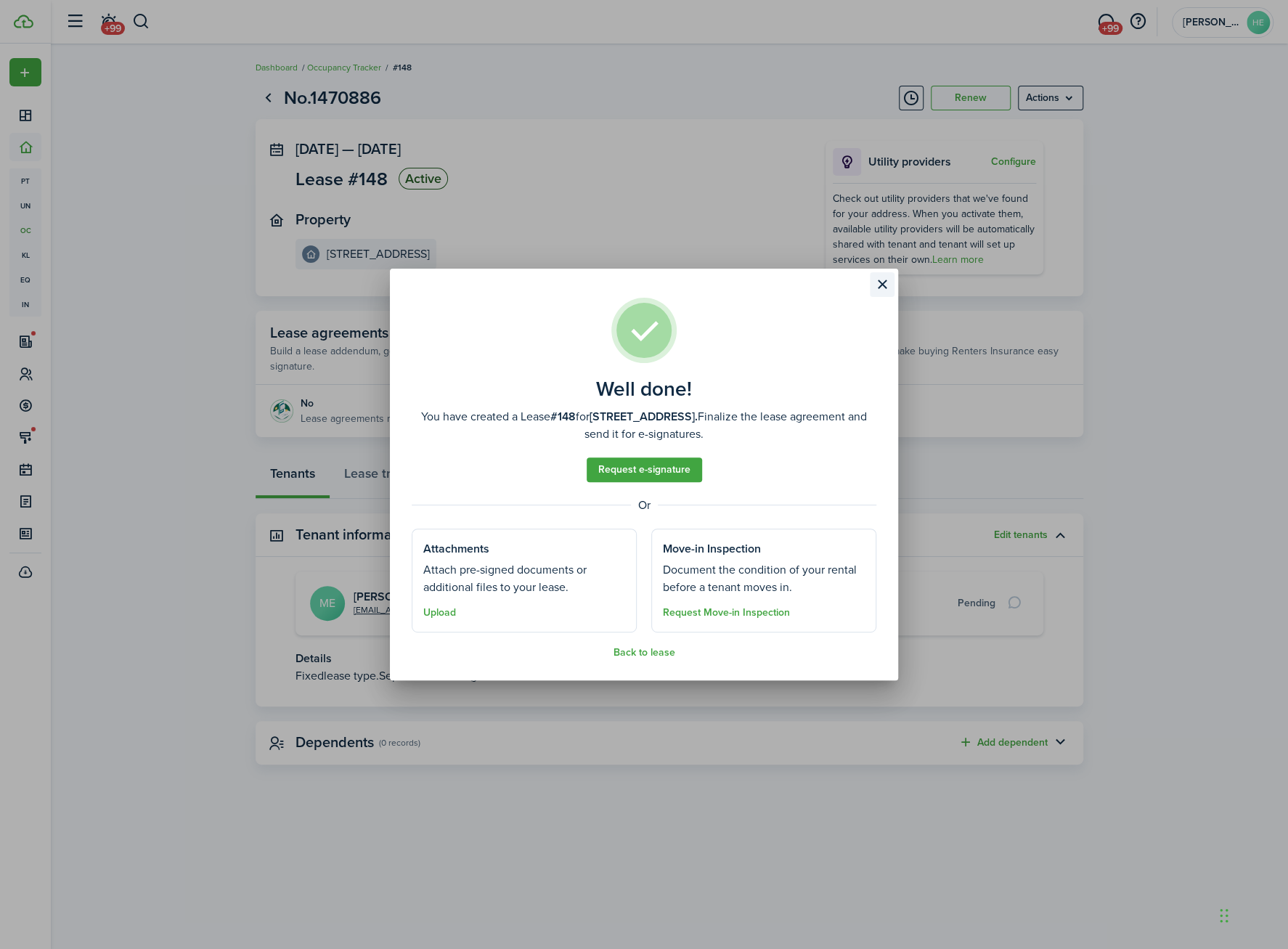
click at [886, 277] on button "Close modal" at bounding box center [882, 284] width 25 height 25
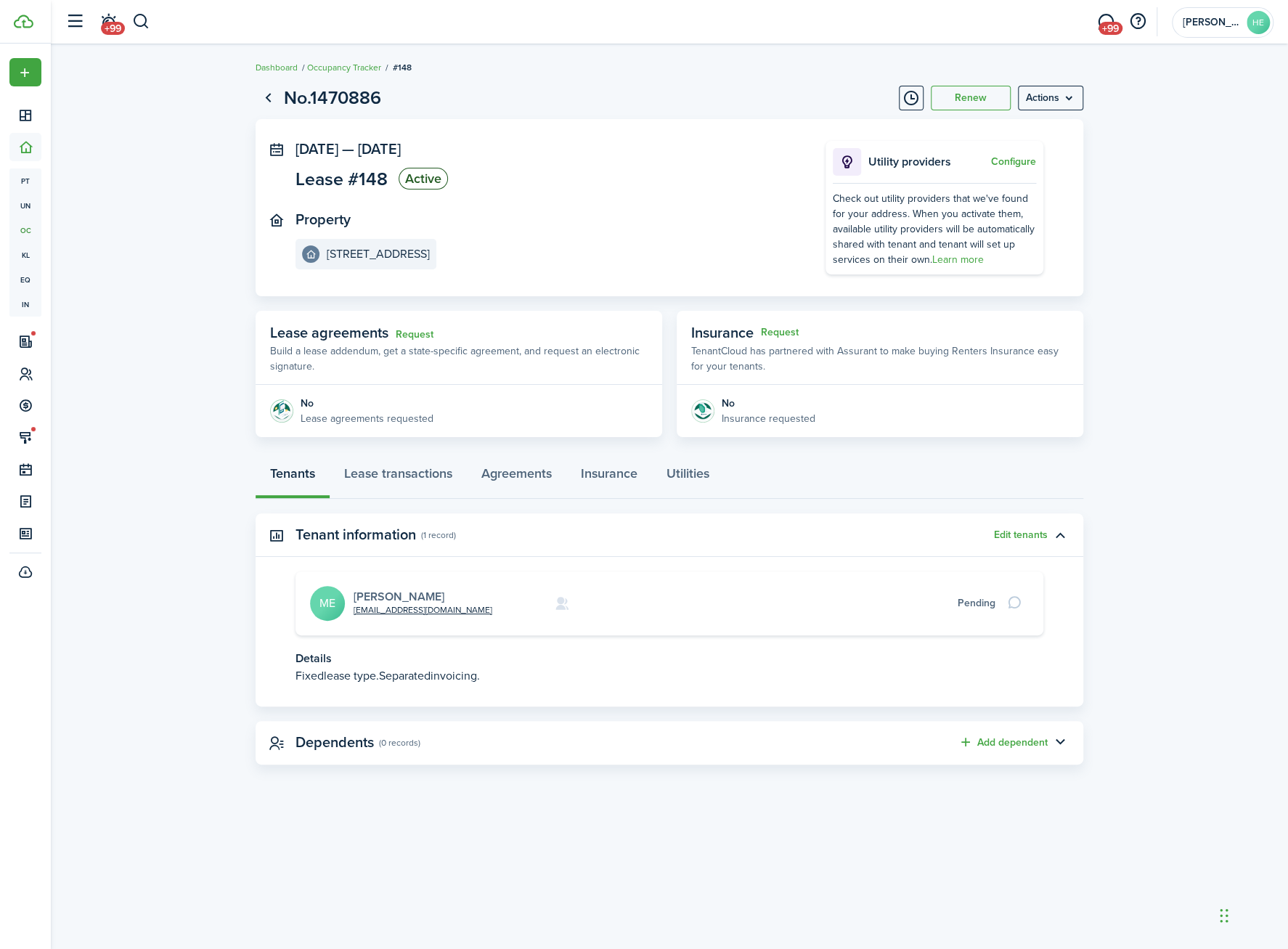
click at [407, 594] on link "[PERSON_NAME]" at bounding box center [398, 597] width 90 height 17
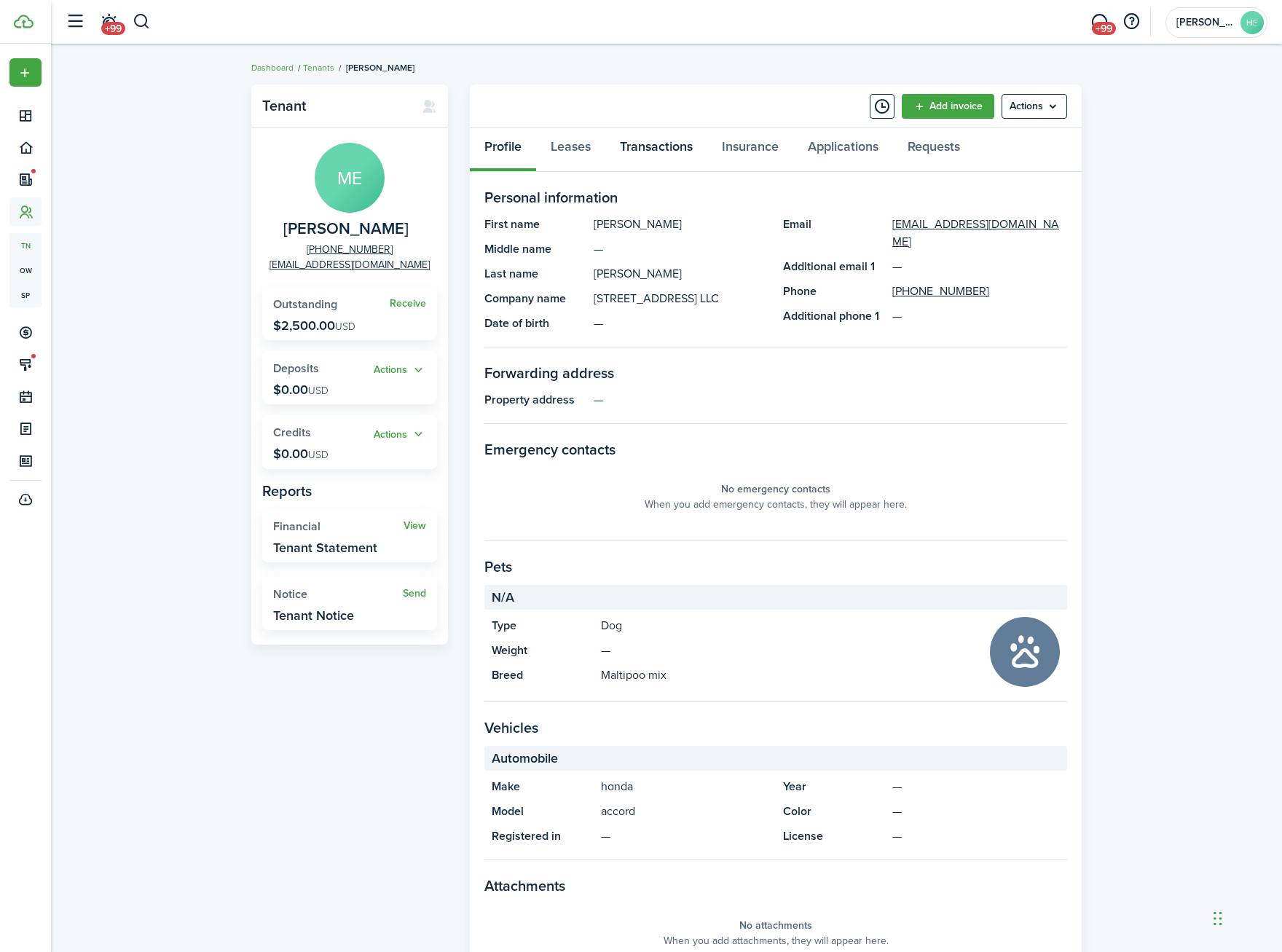
click at [685, 146] on link "Transactions" at bounding box center [657, 150] width 102 height 44
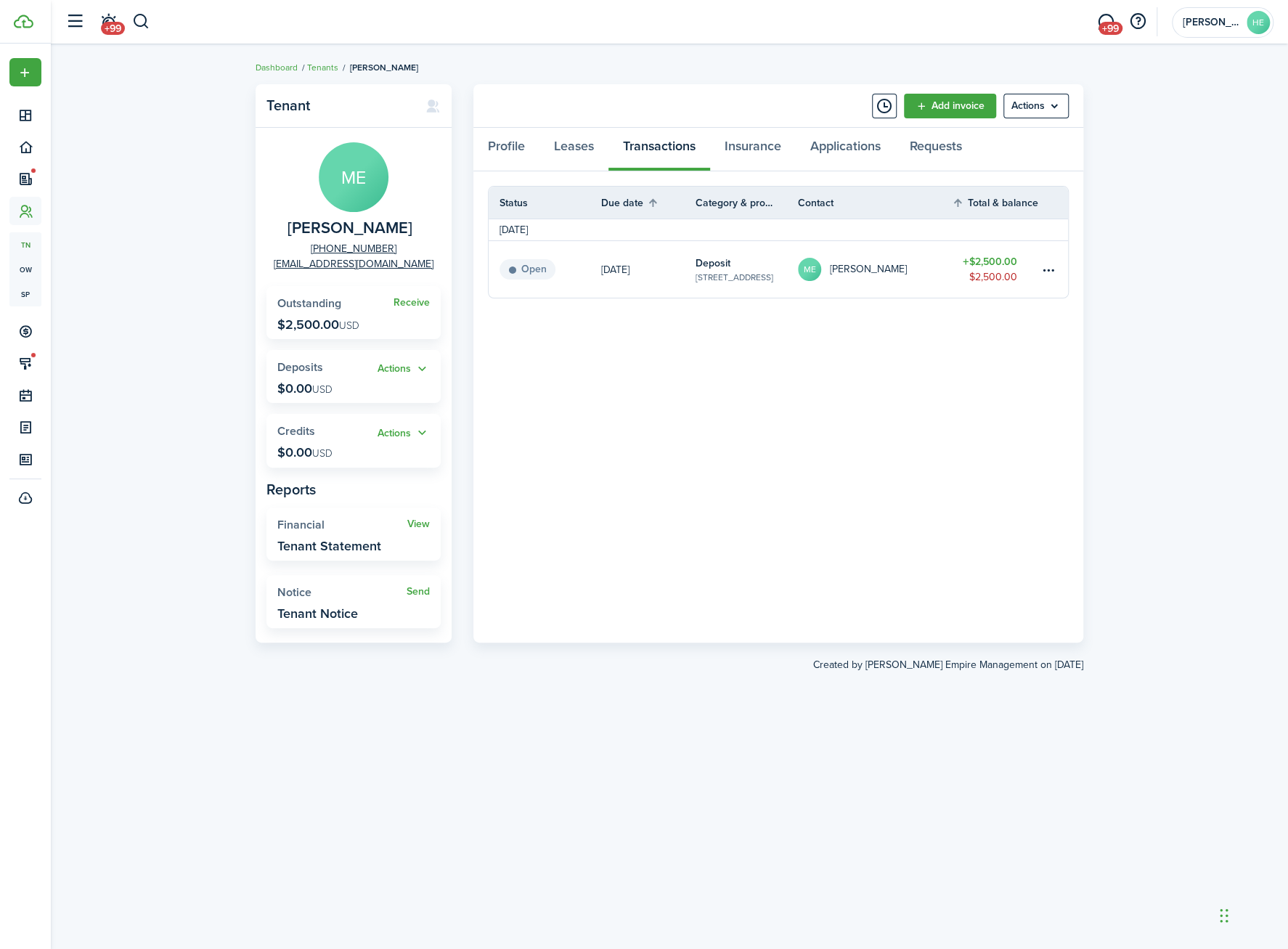
click at [714, 266] on table-info-title "Deposit" at bounding box center [713, 263] width 35 height 15
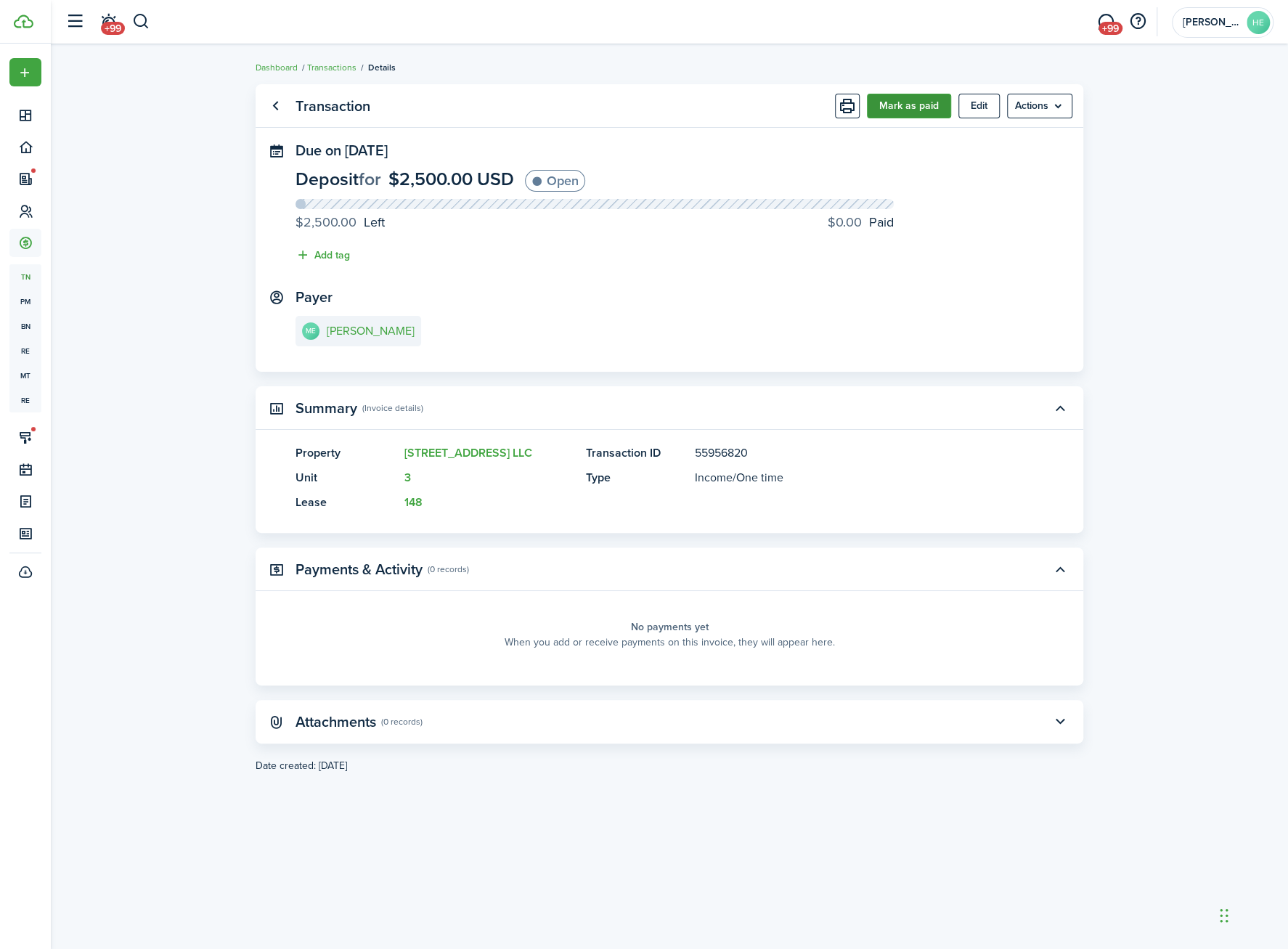
click at [918, 110] on button "Mark as paid" at bounding box center [909, 106] width 85 height 25
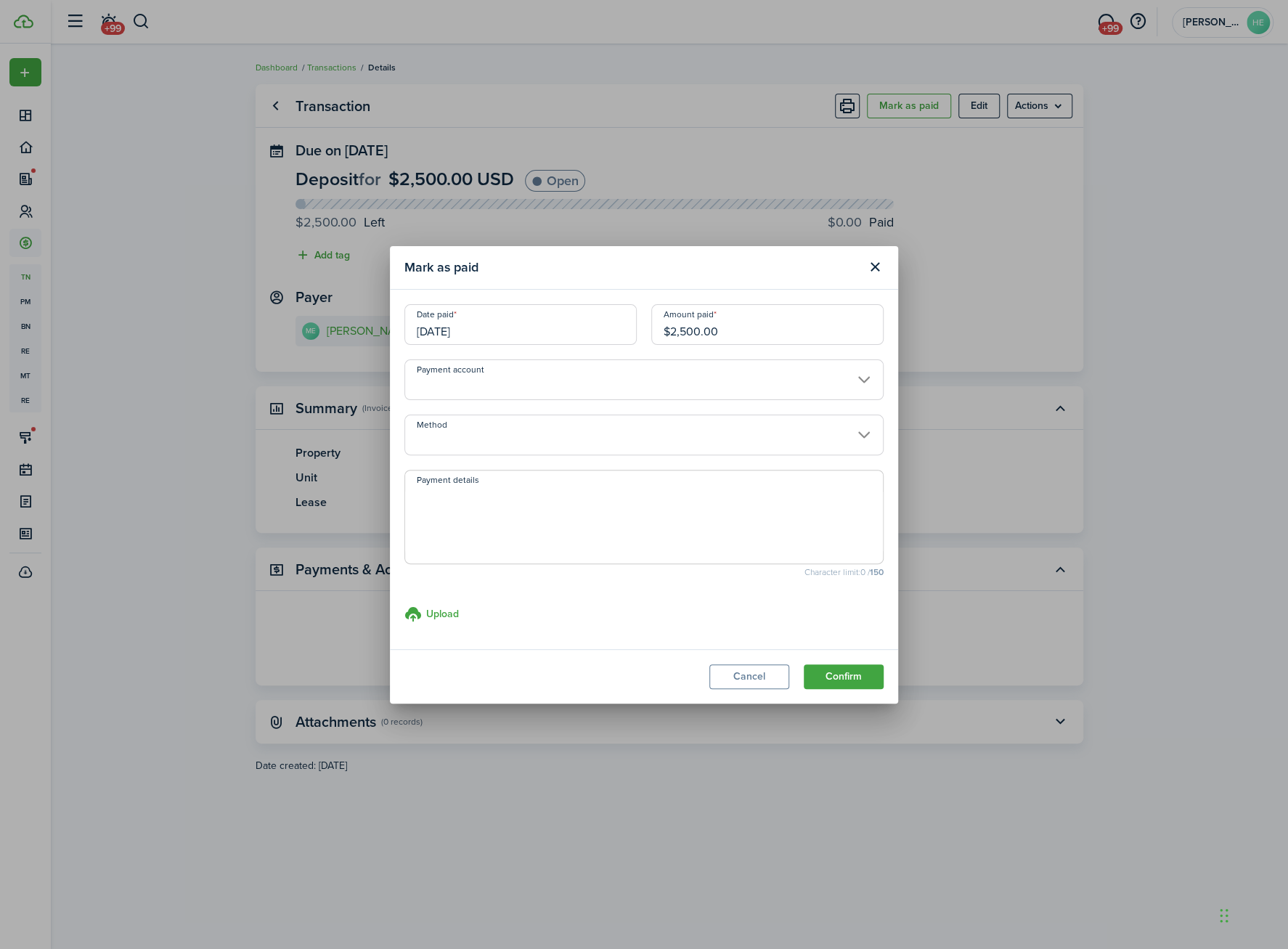
click at [510, 386] on input "Payment account" at bounding box center [644, 380] width 480 height 41
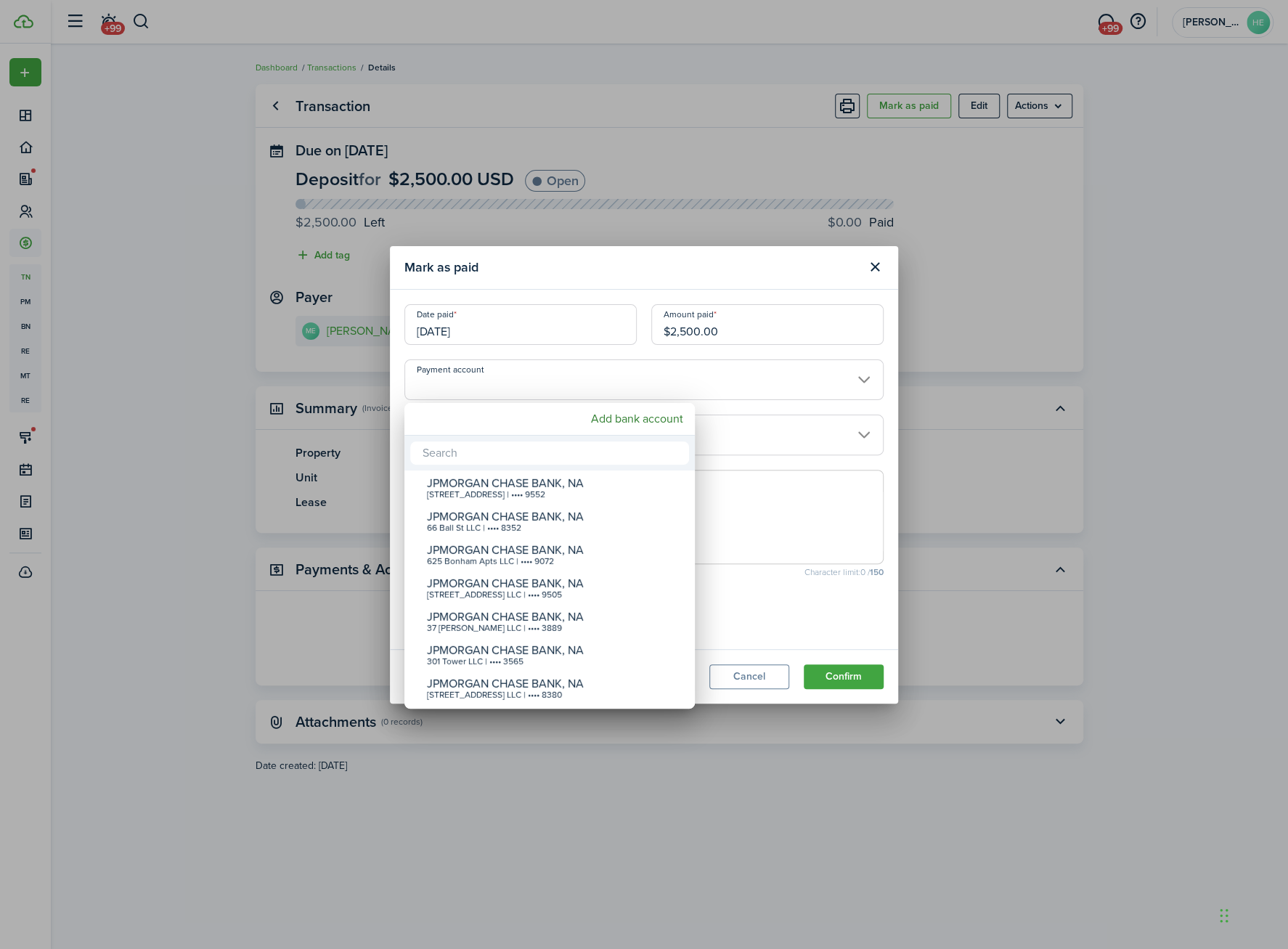
click at [864, 505] on div at bounding box center [644, 474] width 1521 height 1182
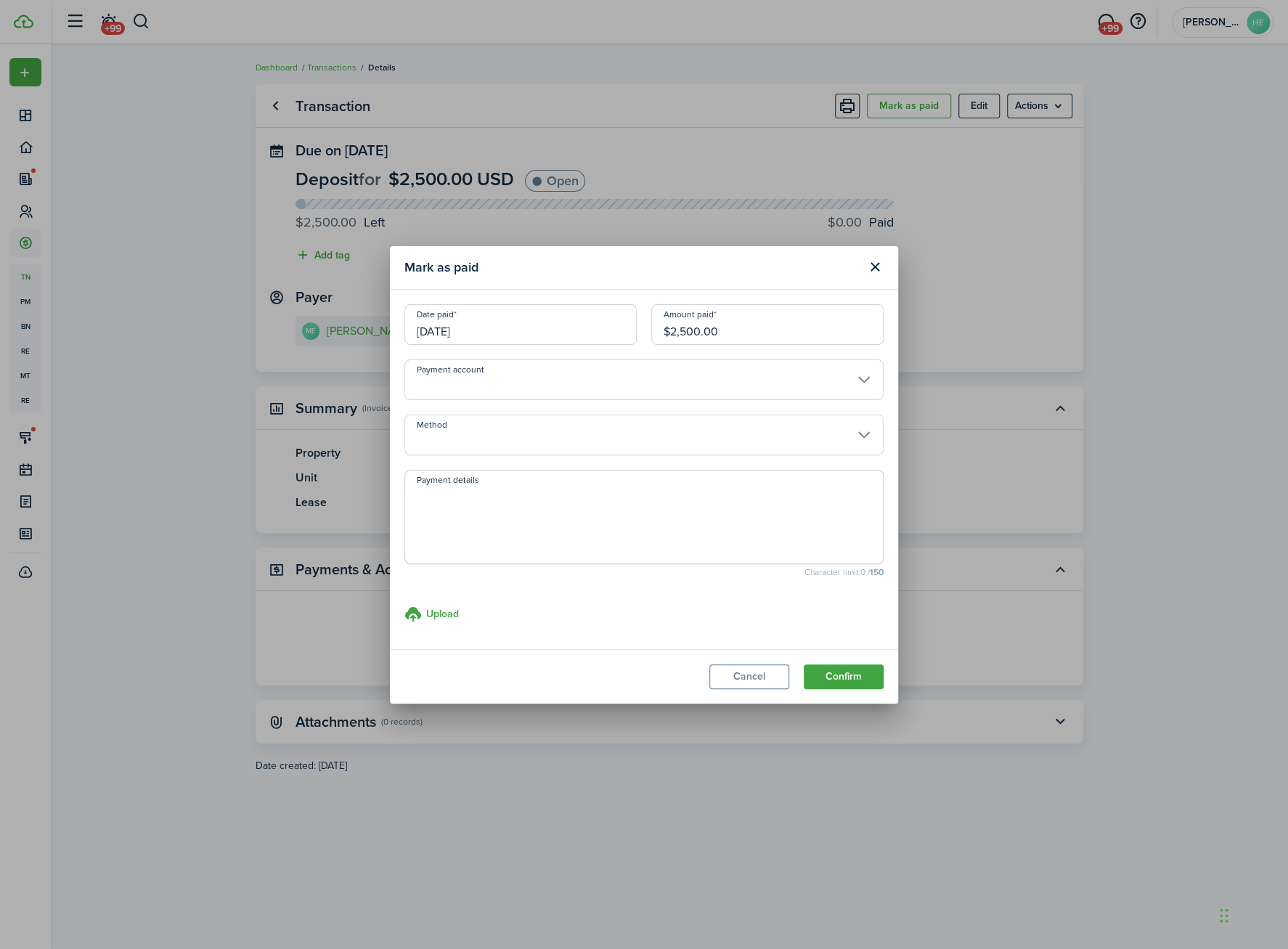
click at [576, 443] on input "Method" at bounding box center [644, 435] width 480 height 41
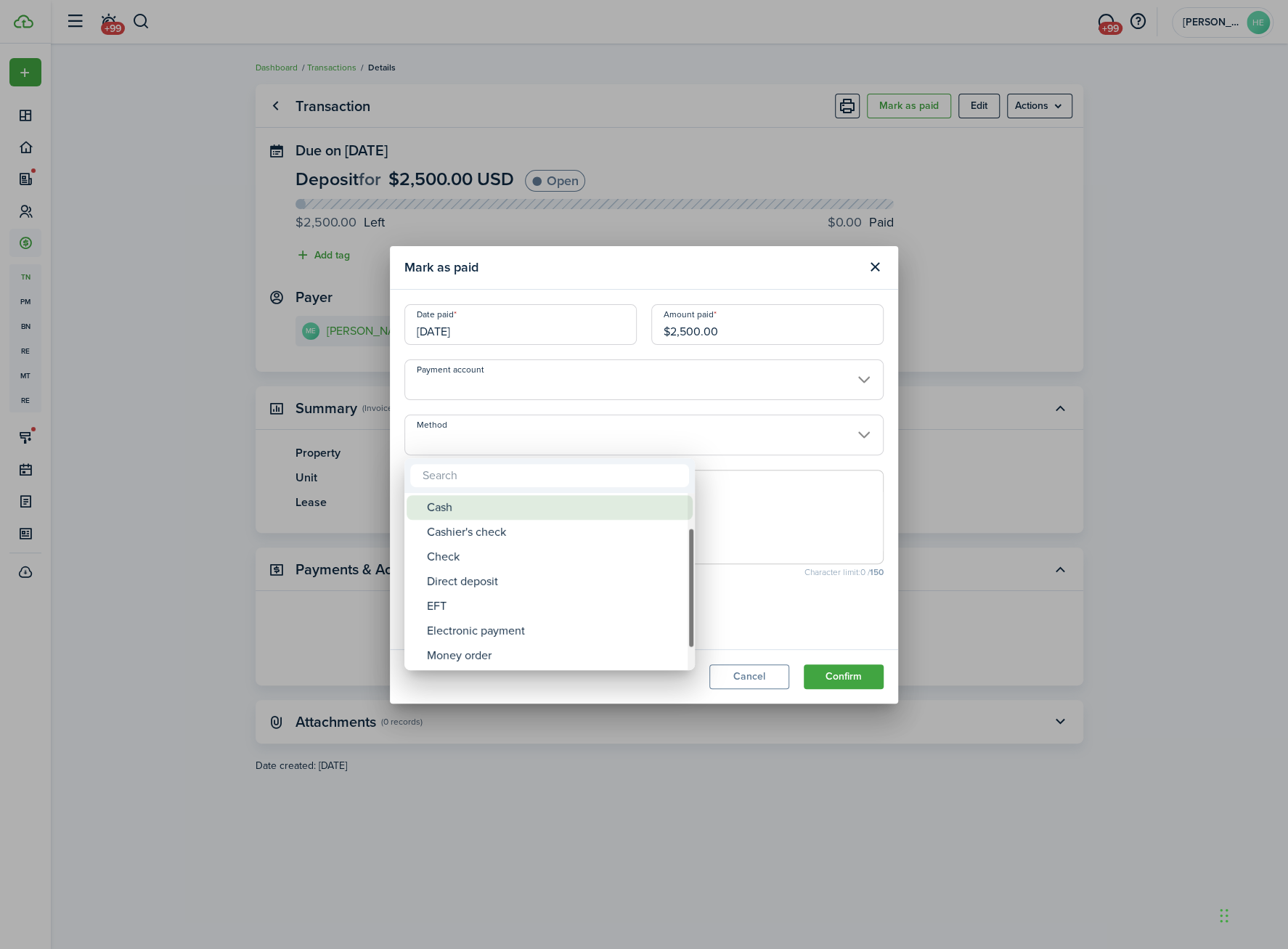
click at [496, 501] on div "Cash" at bounding box center [556, 507] width 257 height 25
type input "Cash"
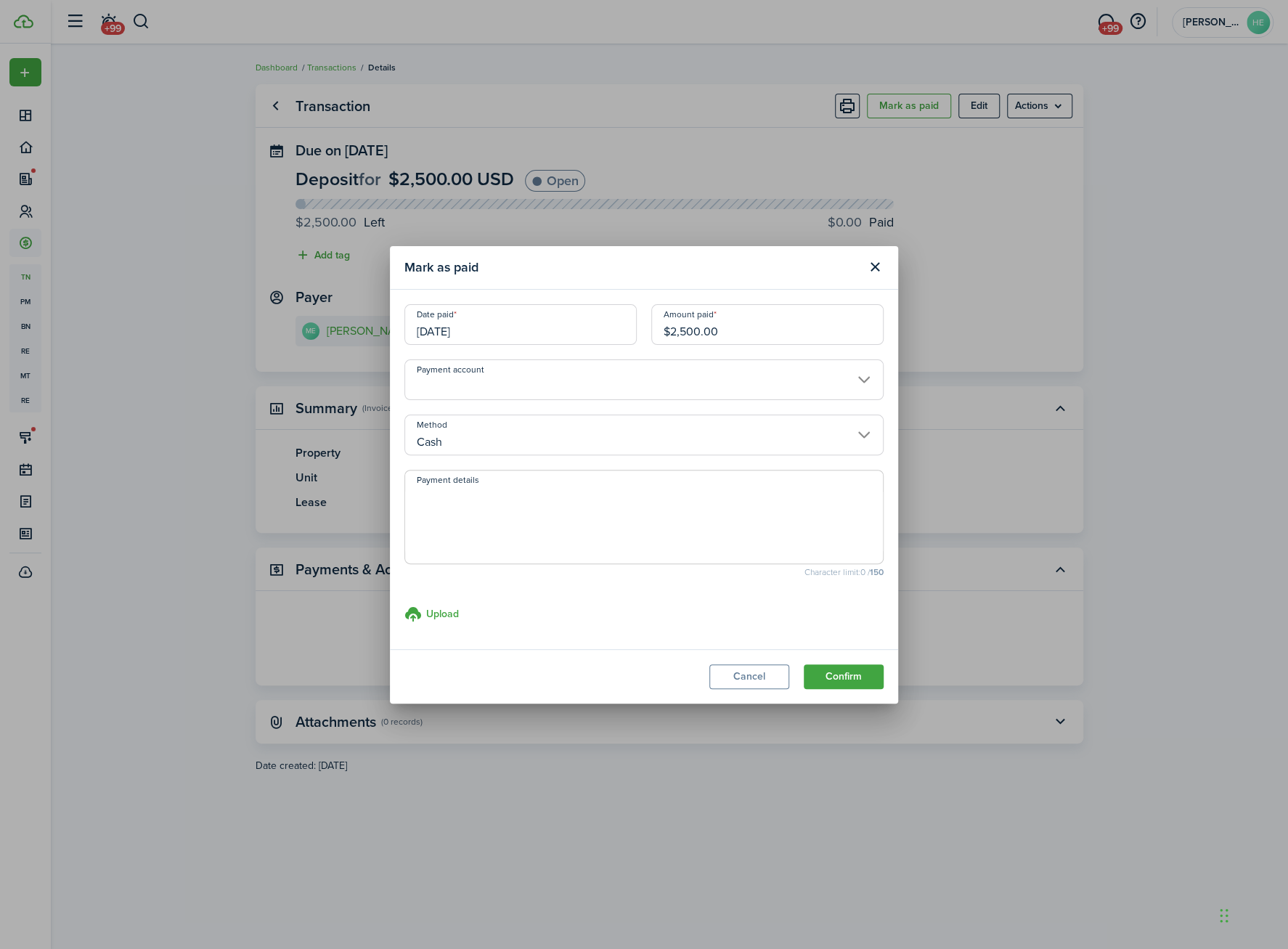
click at [518, 497] on textarea "Payment details" at bounding box center [644, 521] width 478 height 69
click at [841, 671] on button "Confirm" at bounding box center [844, 677] width 79 height 25
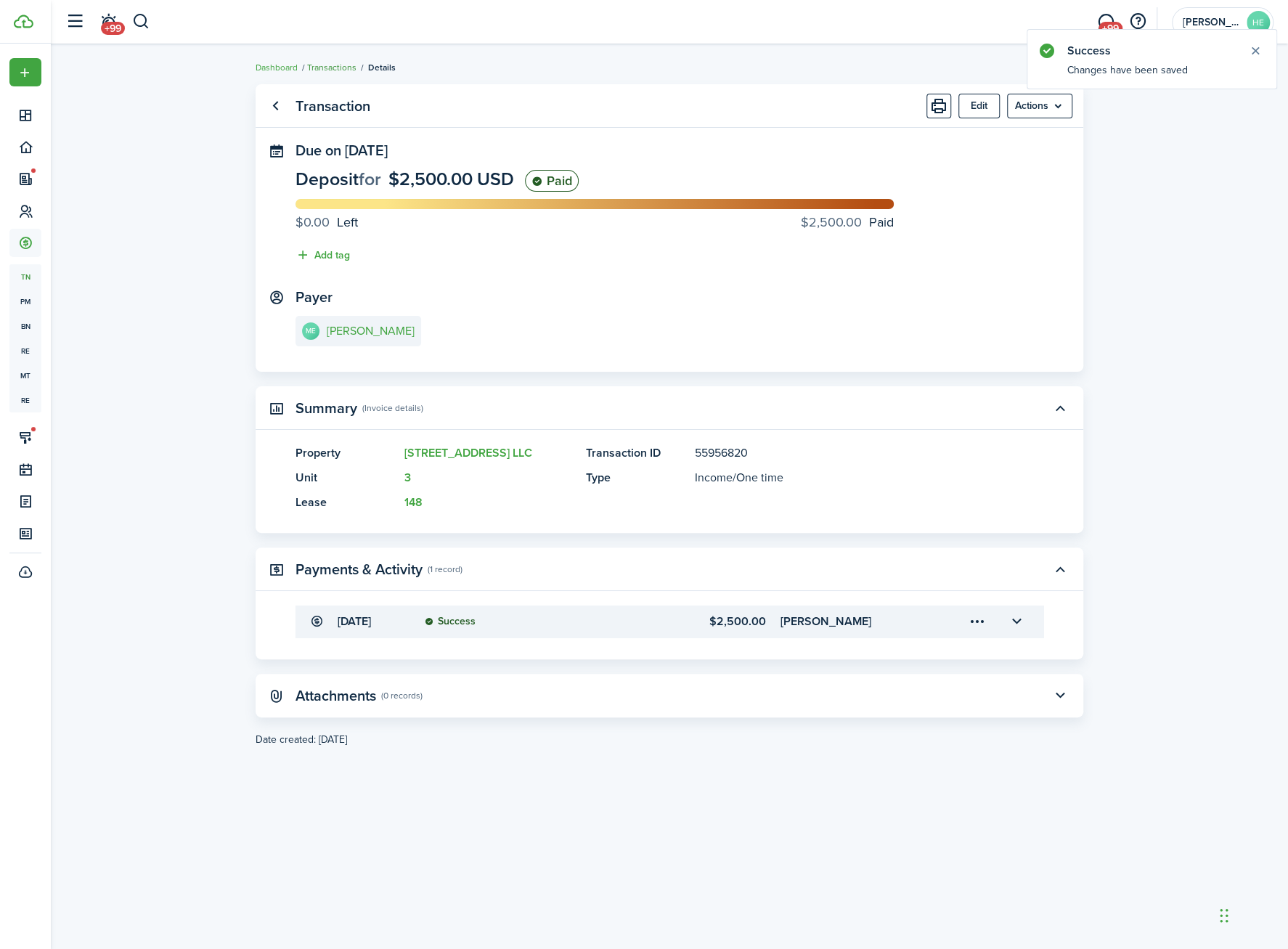
click at [315, 73] on link "Transactions" at bounding box center [332, 67] width 49 height 13
click at [365, 320] on link "ME [PERSON_NAME]" at bounding box center [358, 332] width 126 height 30
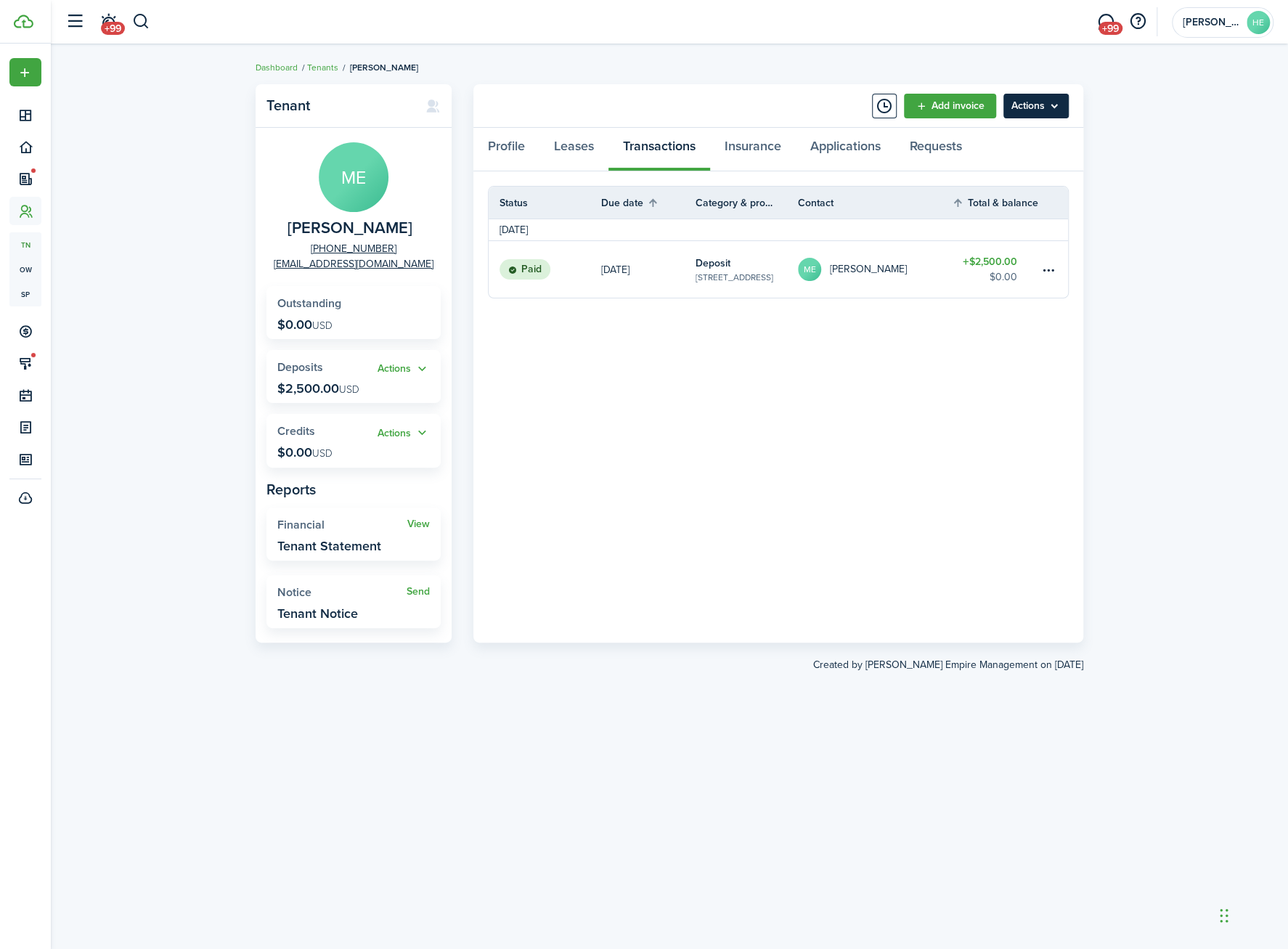
click at [1044, 101] on menu-btn "Actions" at bounding box center [1036, 106] width 65 height 25
click at [675, 369] on panel-main-body "Status Due date Category & property Contact Total & balance Actions [DATE] Paid…" at bounding box center [778, 407] width 610 height 471
click at [283, 65] on link "Dashboard" at bounding box center [277, 67] width 42 height 13
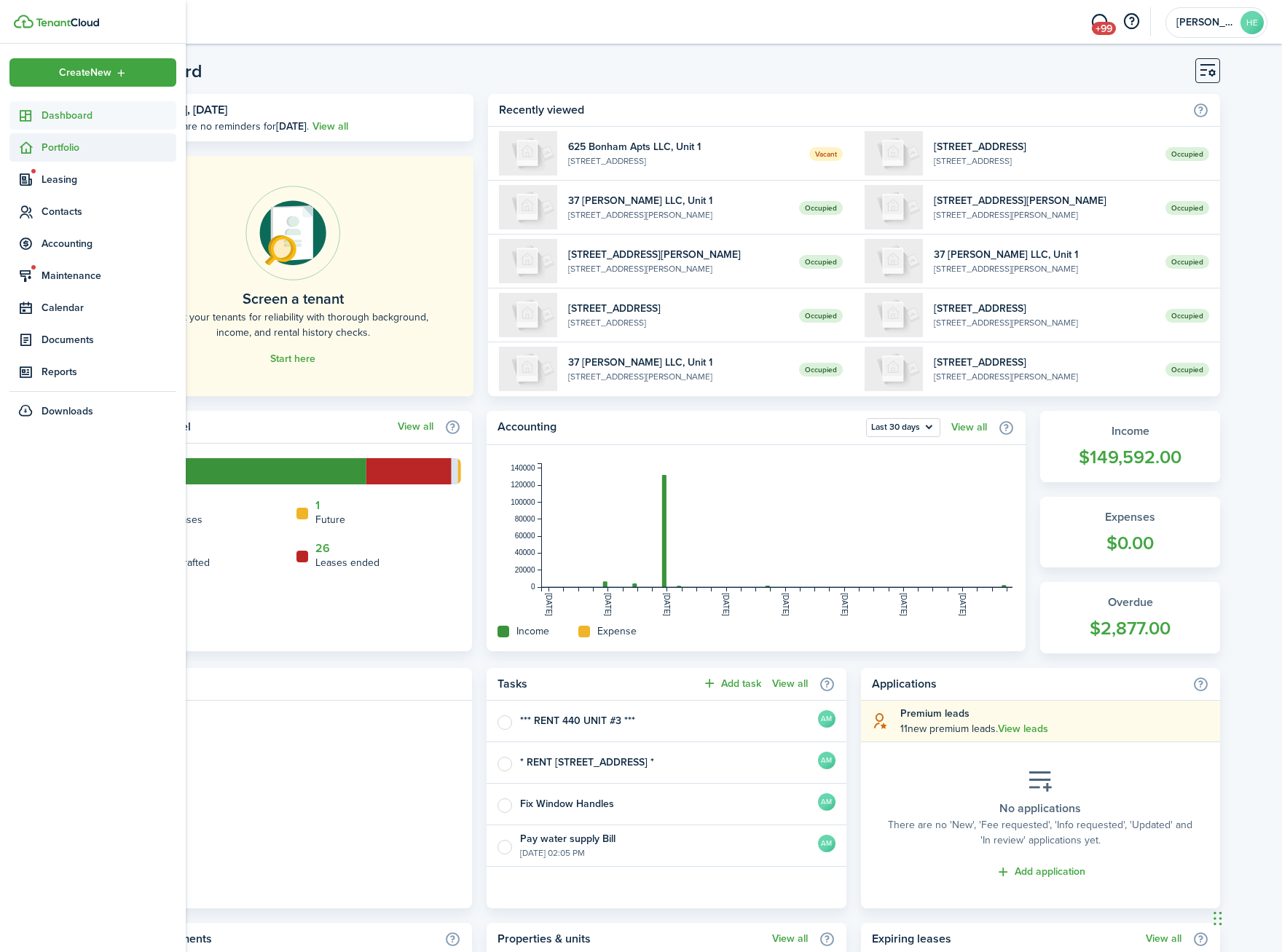
click at [60, 145] on span "Portfolio" at bounding box center [109, 148] width 135 height 15
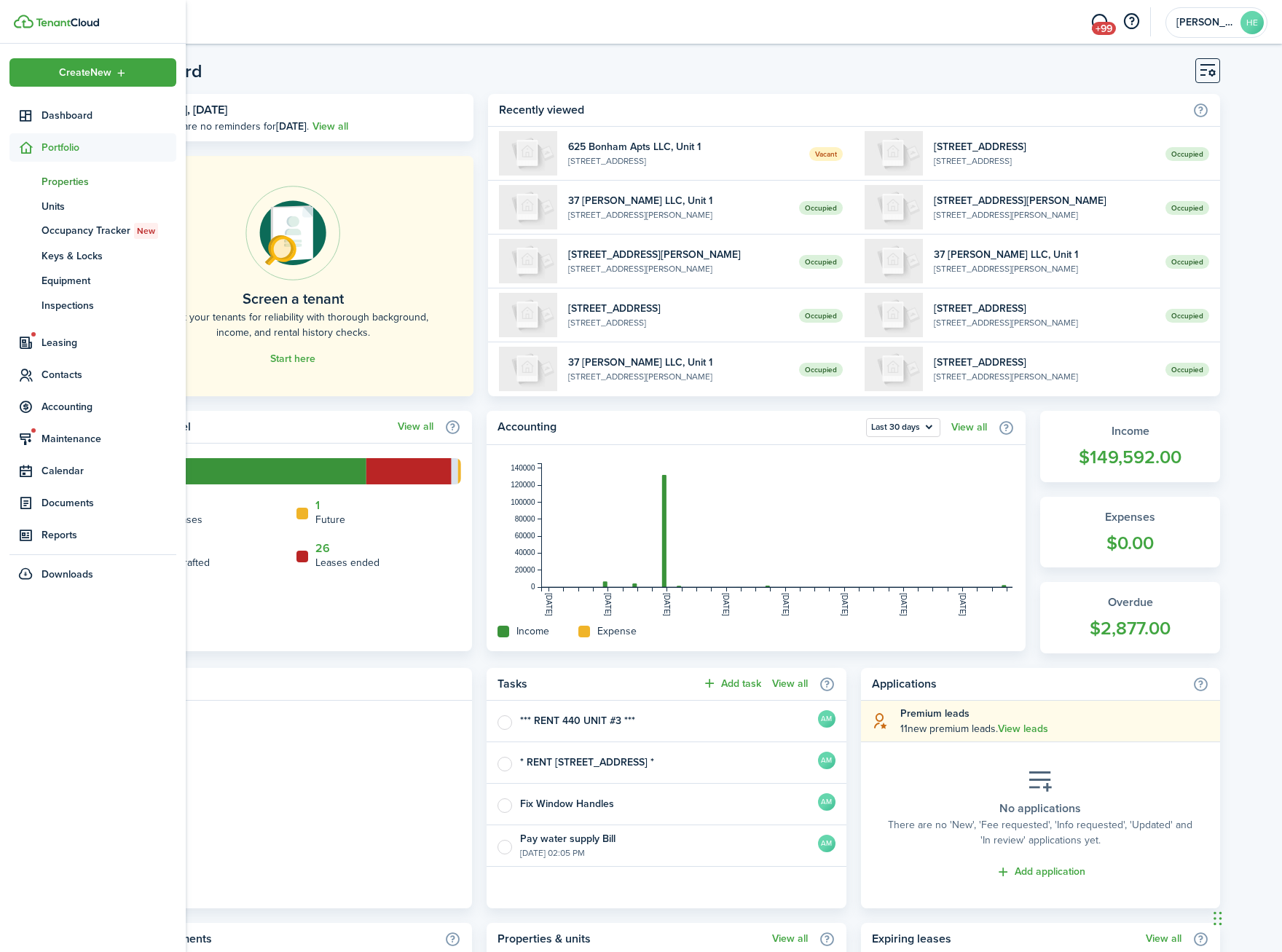
click at [63, 176] on span "Properties" at bounding box center [109, 182] width 135 height 15
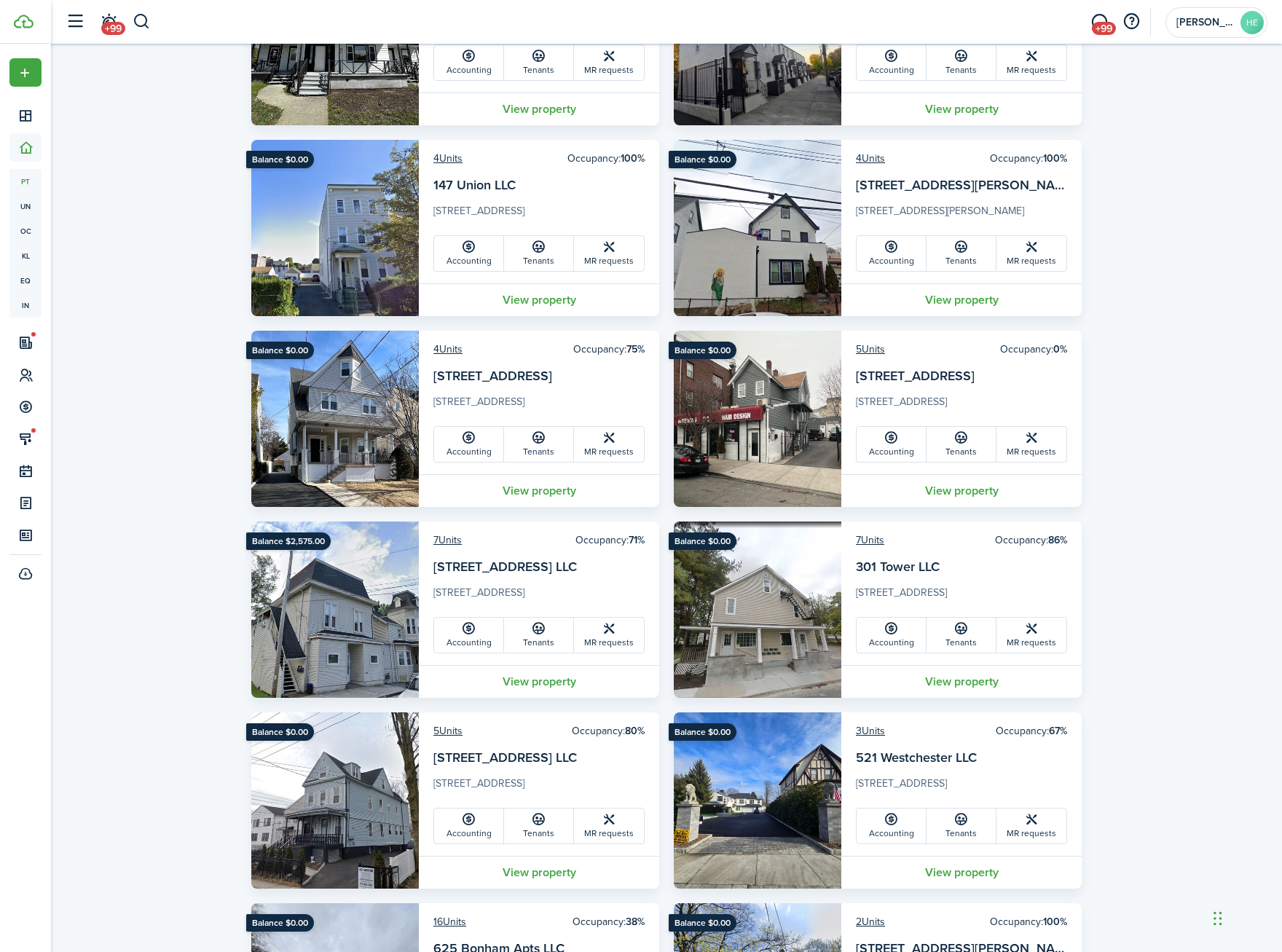
scroll to position [663, 0]
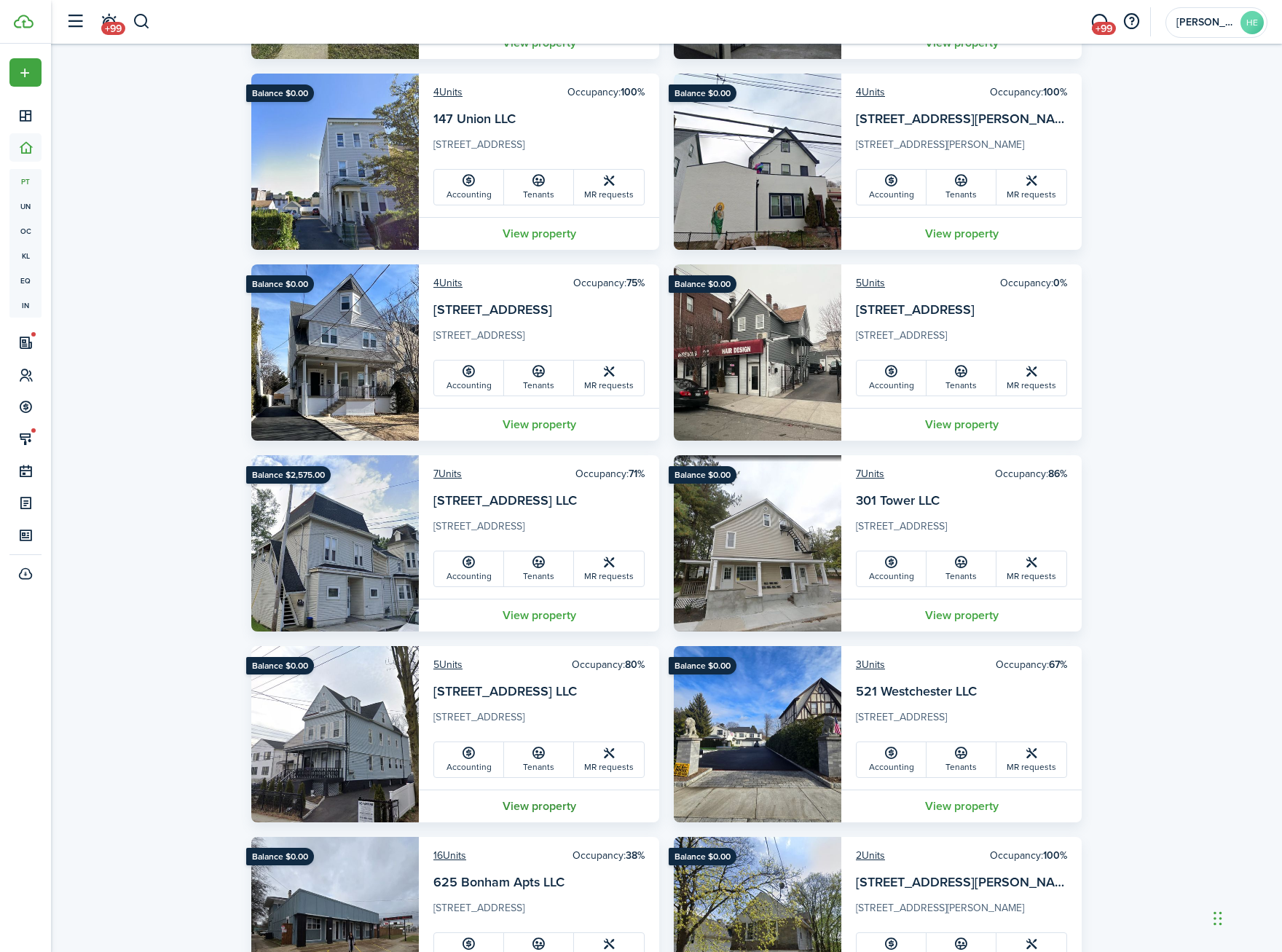
click at [534, 817] on link "View property" at bounding box center [539, 806] width 240 height 33
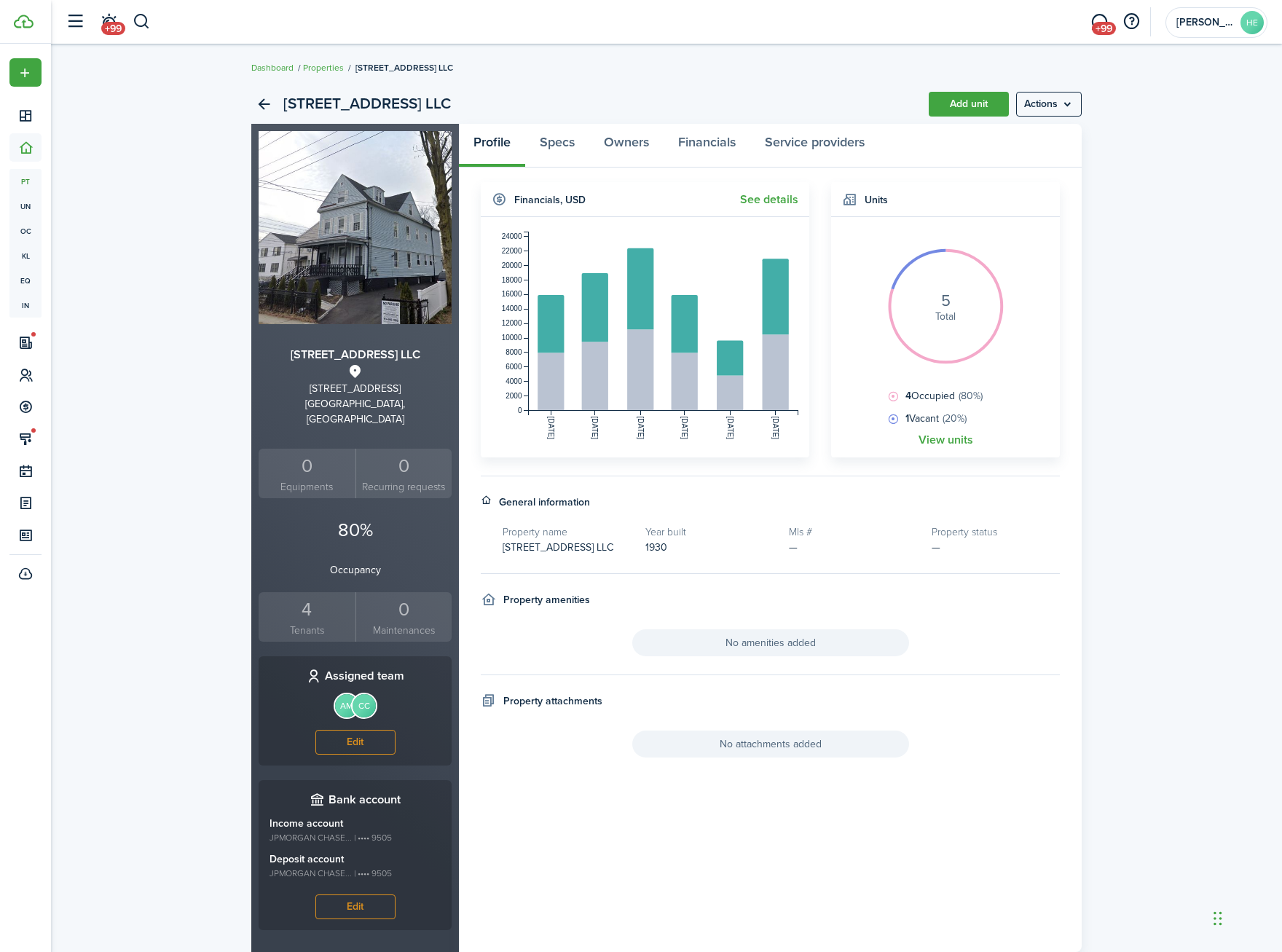
click at [334, 596] on div "4" at bounding box center [307, 609] width 90 height 28
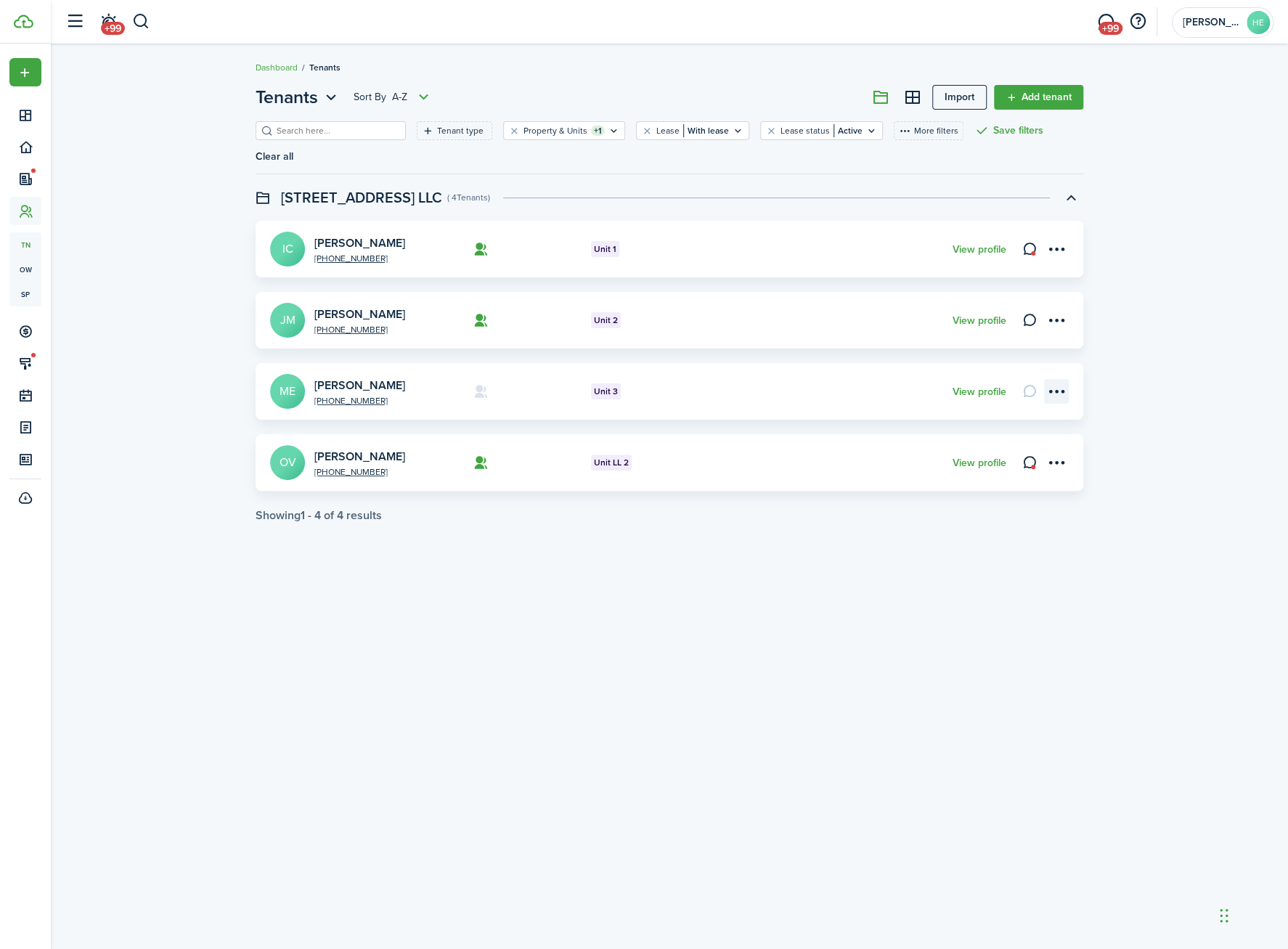
click at [1066, 379] on menu-btn-icon "Open menu" at bounding box center [1056, 391] width 25 height 25
click at [385, 377] on link "[PERSON_NAME]" at bounding box center [359, 386] width 90 height 17
